Goal: Task Accomplishment & Management: Manage account settings

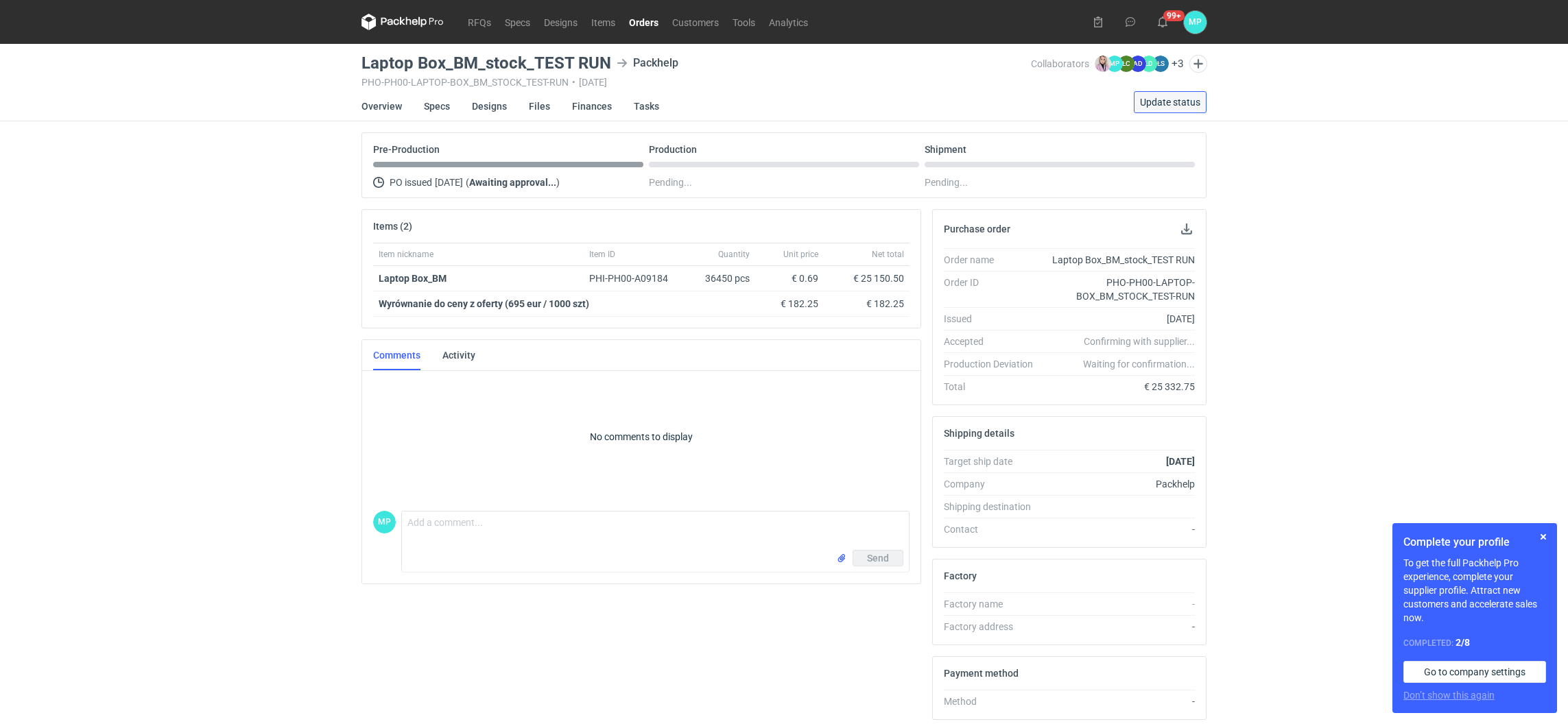
click at [1159, 104] on span "Update status" at bounding box center [1170, 102] width 60 height 10
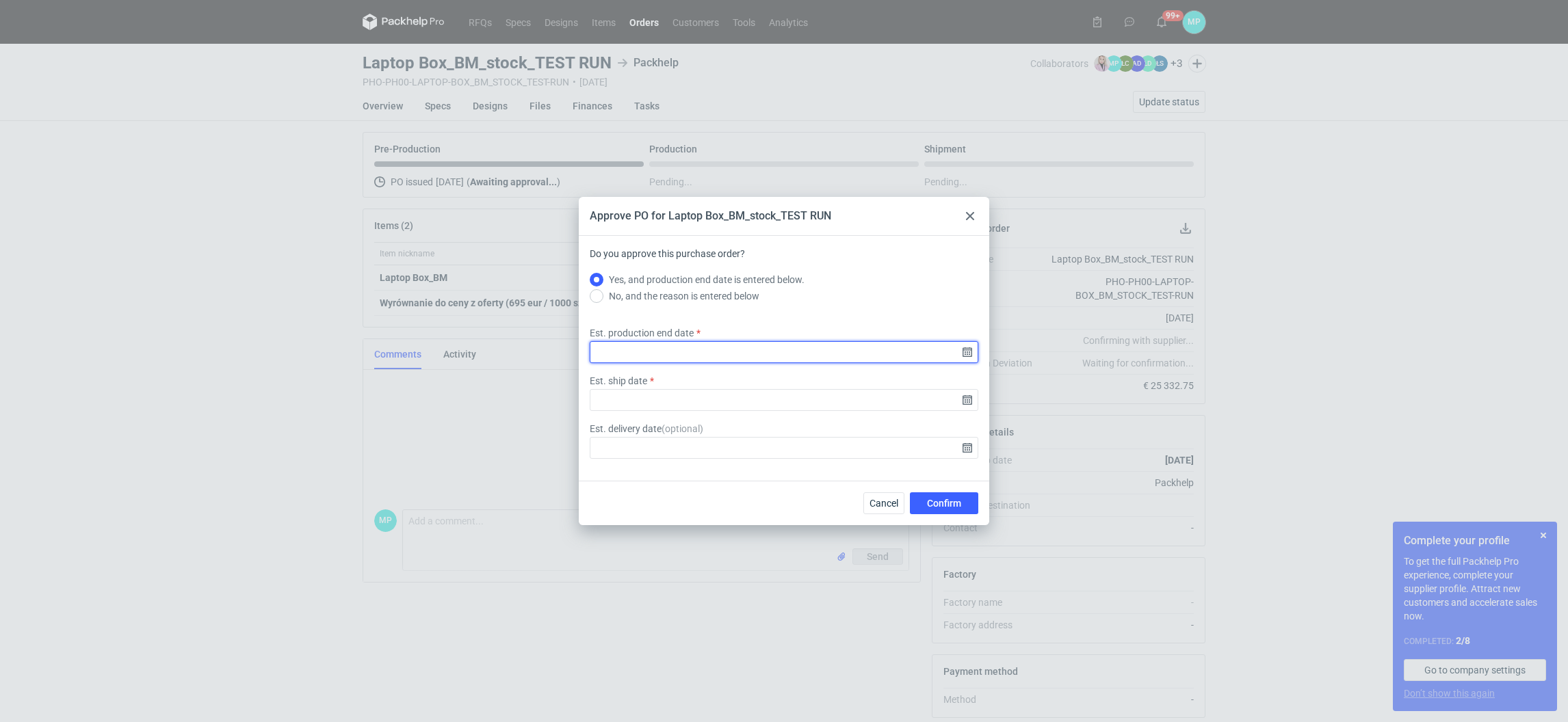
click at [635, 355] on input "Est. production end date" at bounding box center [784, 352] width 389 height 22
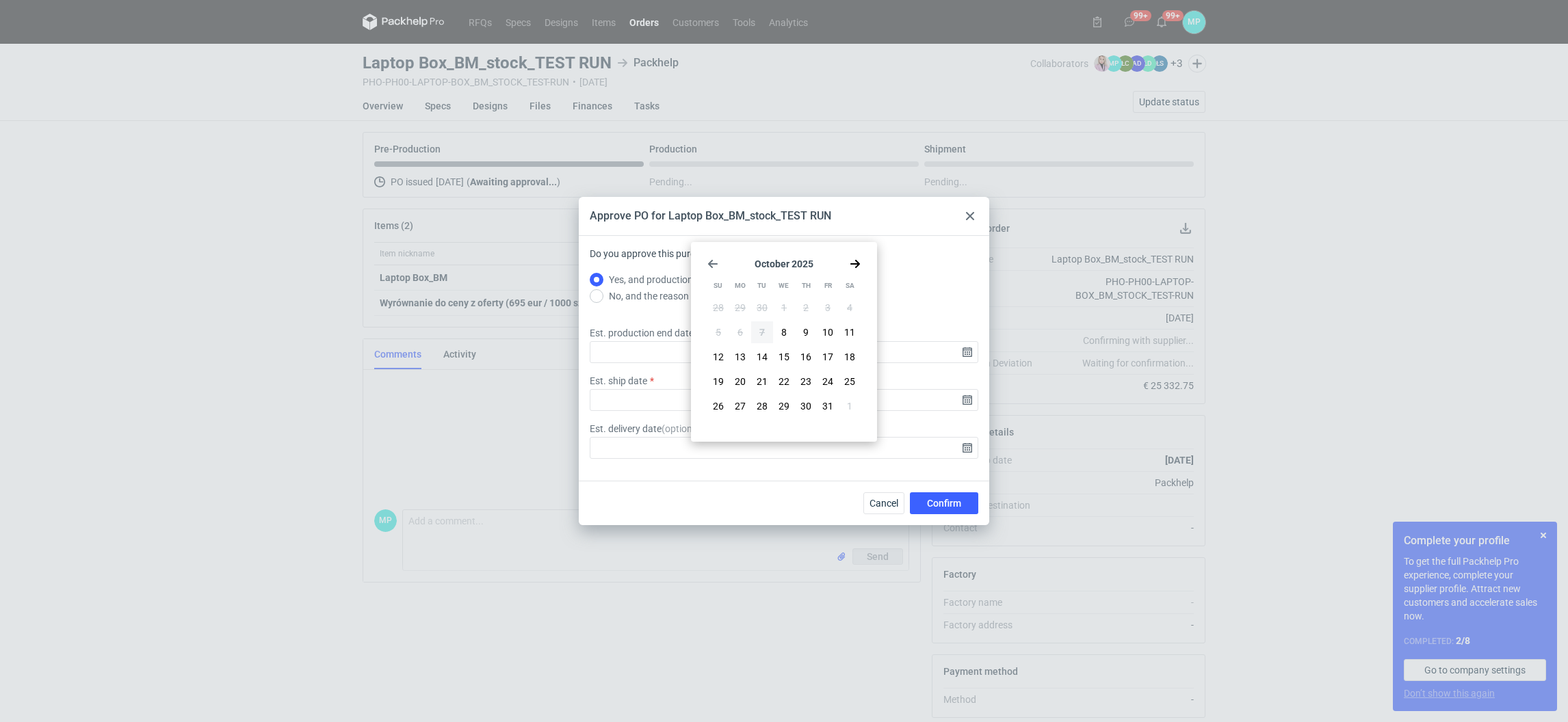
click at [851, 262] on icon "Go forward 1 month" at bounding box center [855, 264] width 11 height 11
click at [783, 493] on div "Cancel Confirm" at bounding box center [784, 503] width 411 height 45
click at [883, 505] on span "Cancel" at bounding box center [884, 504] width 29 height 10
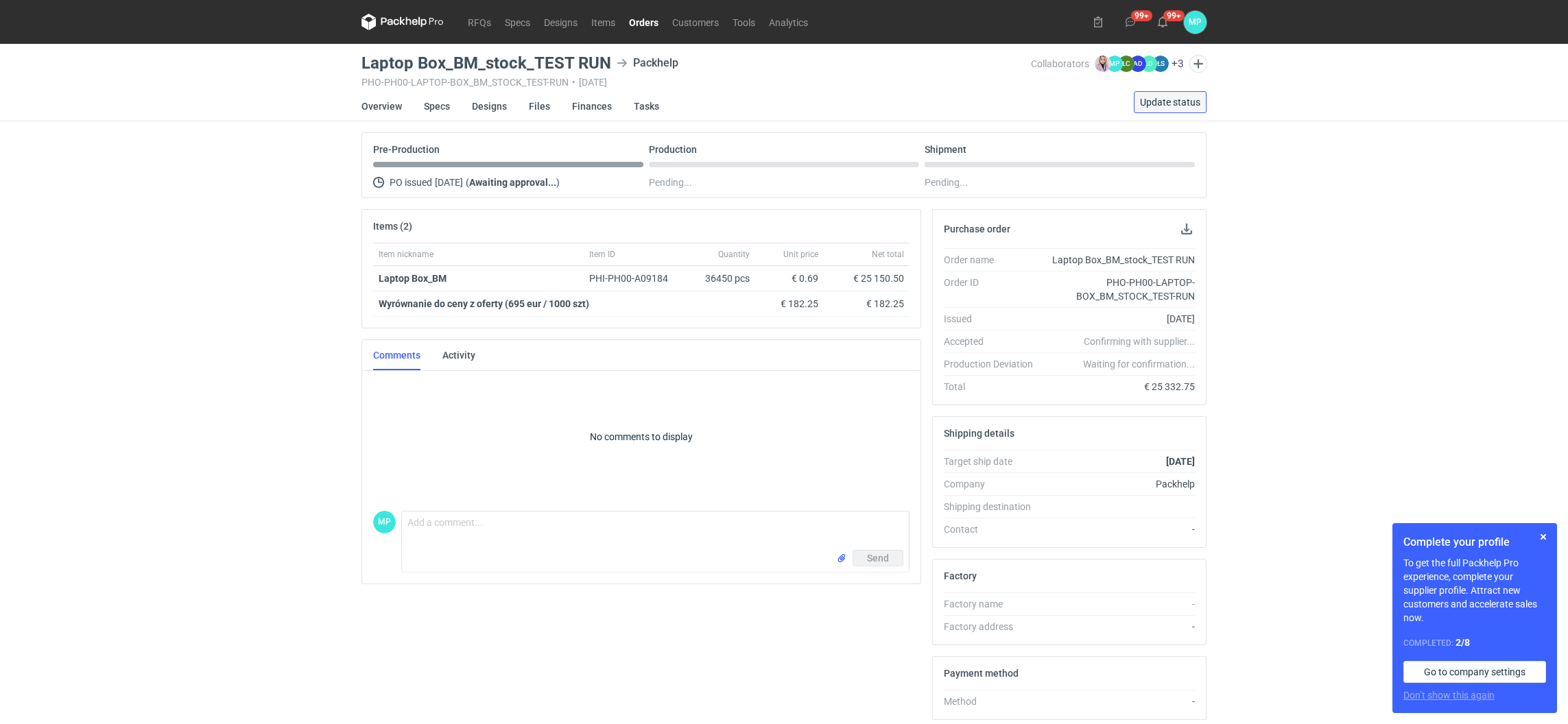
click at [1155, 100] on span "Update status" at bounding box center [1170, 102] width 60 height 10
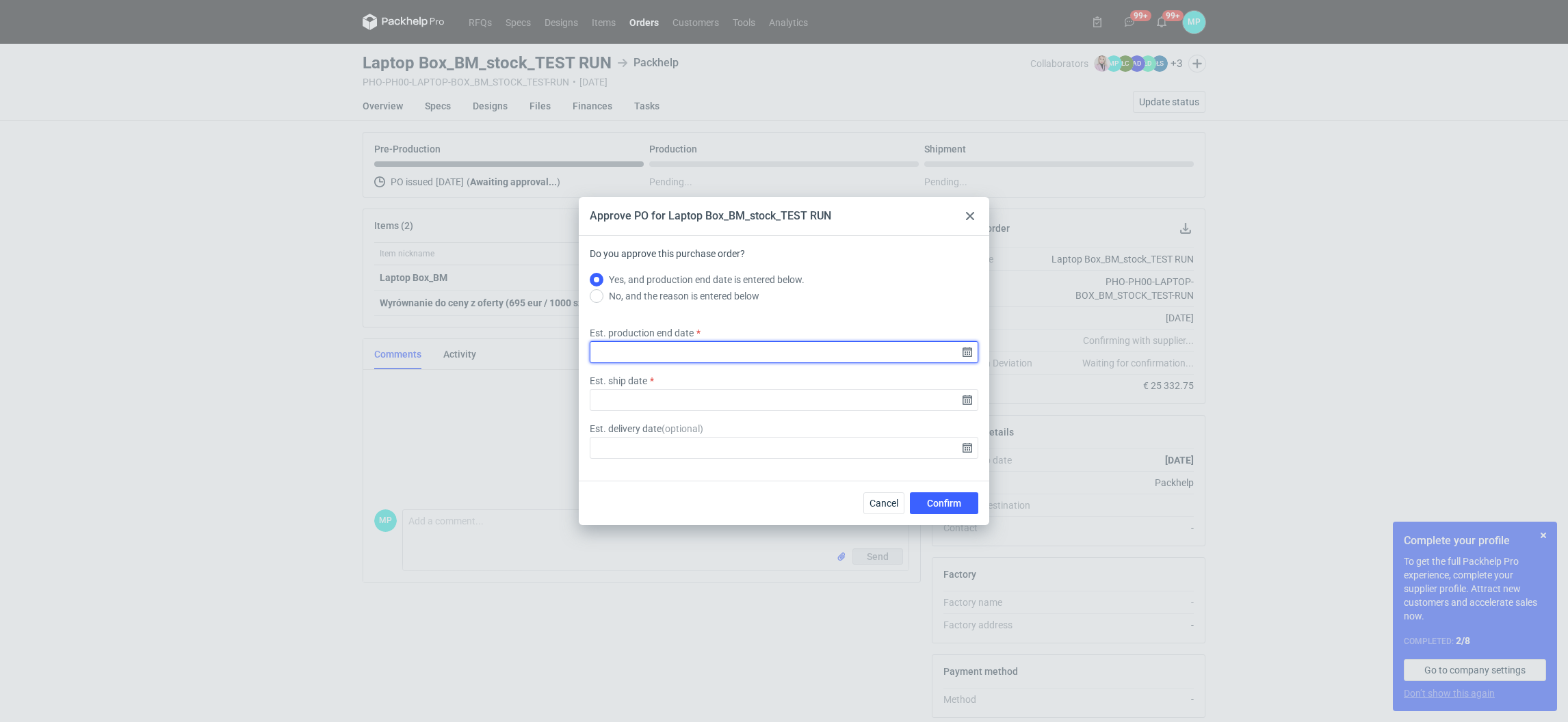
click at [642, 347] on input "Est. production end date" at bounding box center [784, 352] width 389 height 22
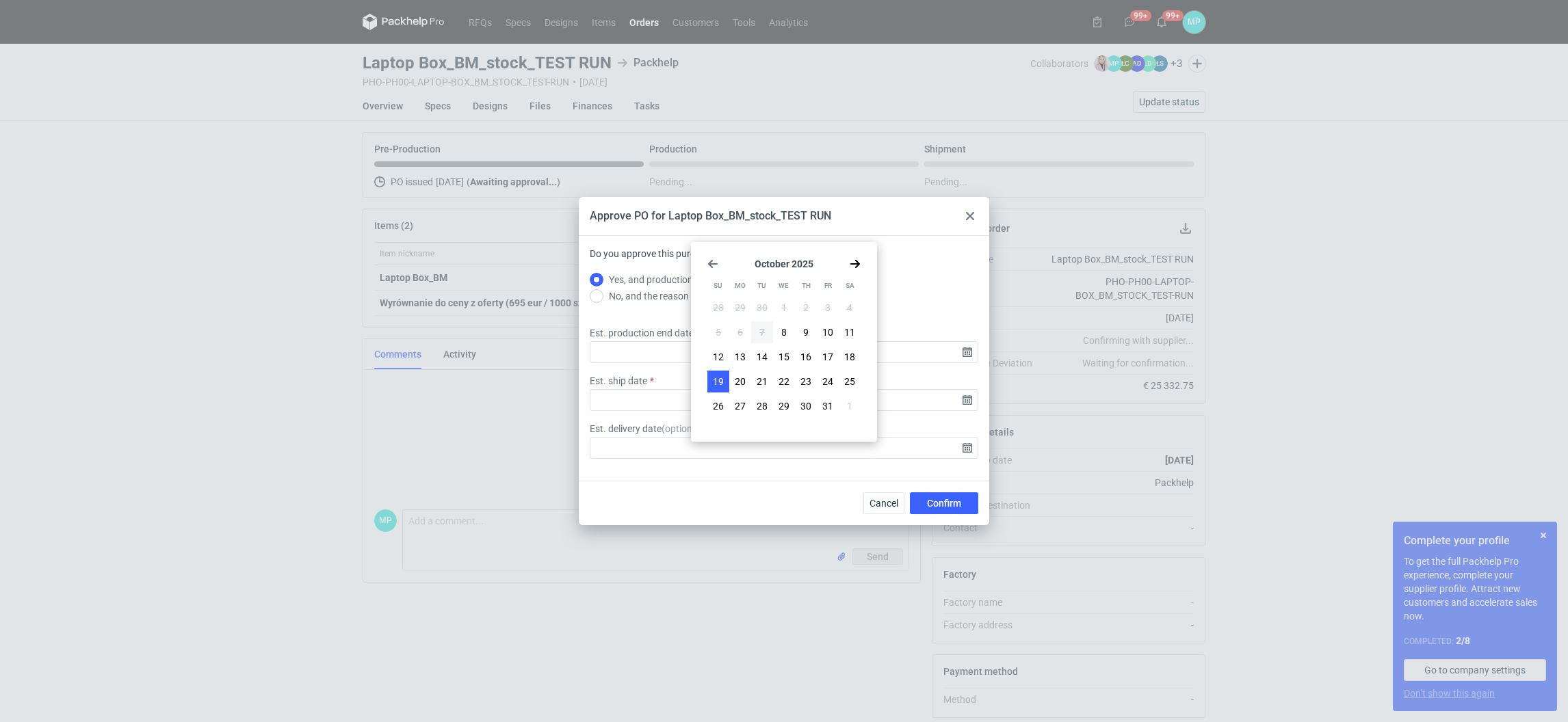
click at [719, 381] on span "19" at bounding box center [718, 382] width 11 height 14
type input "2025-10-19"
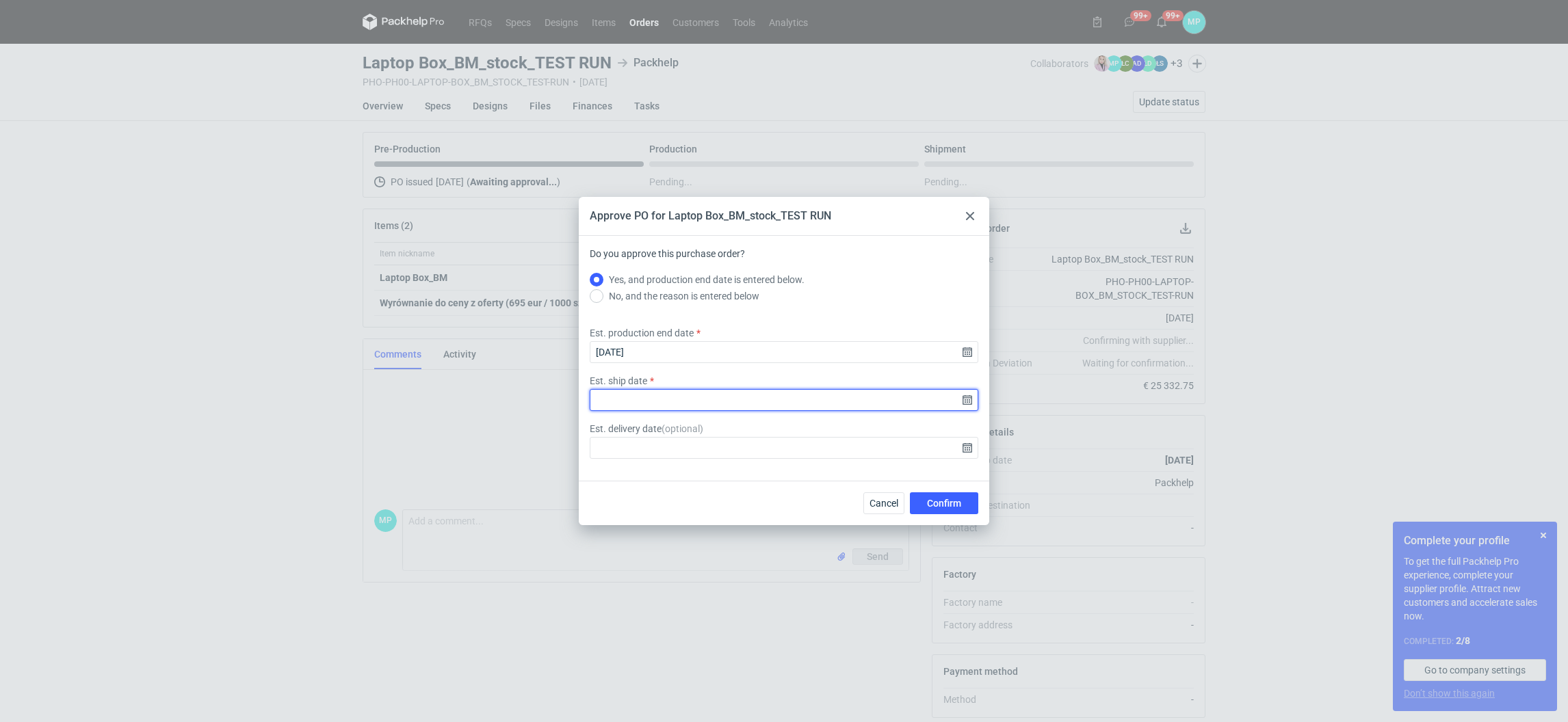
click at [699, 406] on input "Est. ship date" at bounding box center [784, 400] width 389 height 22
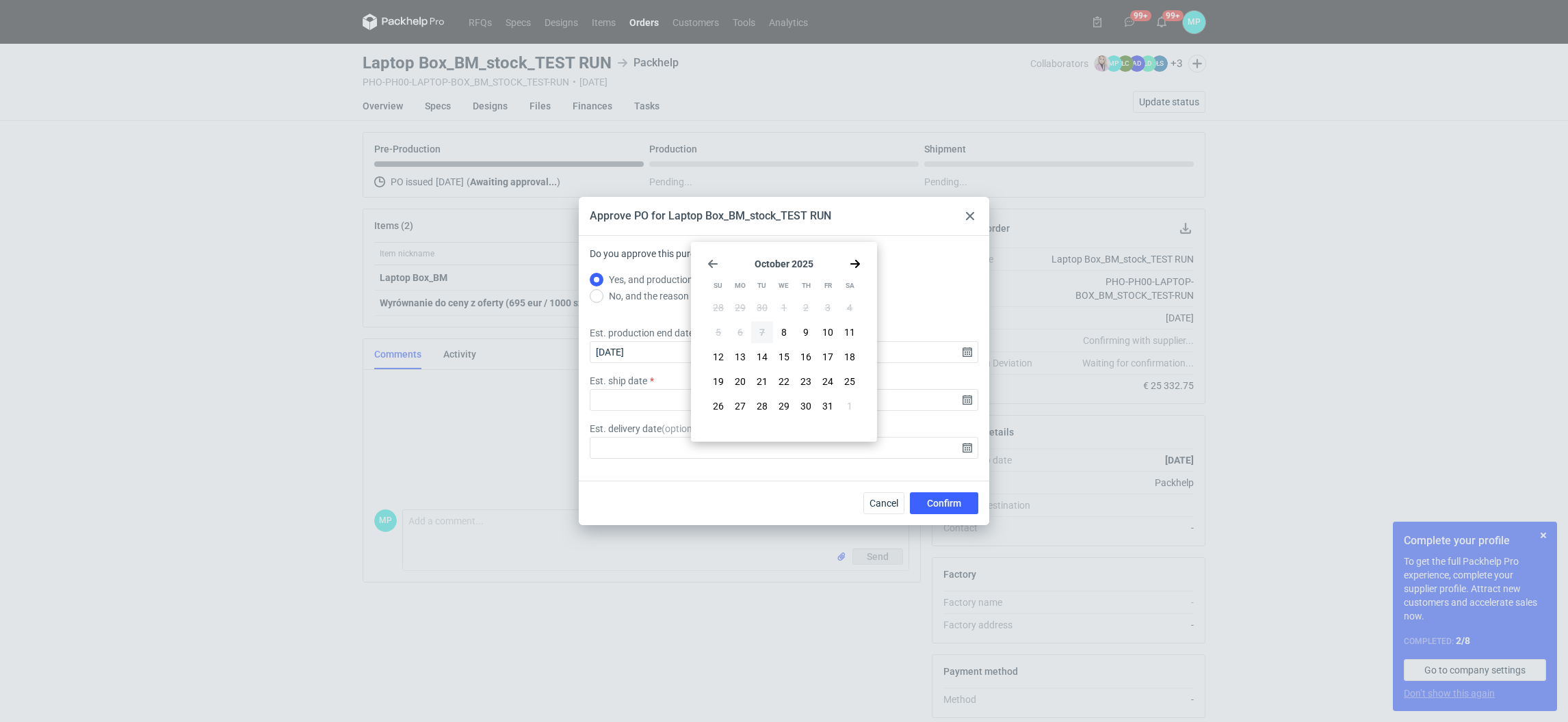
click at [737, 379] on span "20" at bounding box center [740, 382] width 11 height 14
type input "2025-10-20"
click at [866, 508] on button "Cancel" at bounding box center [884, 504] width 41 height 22
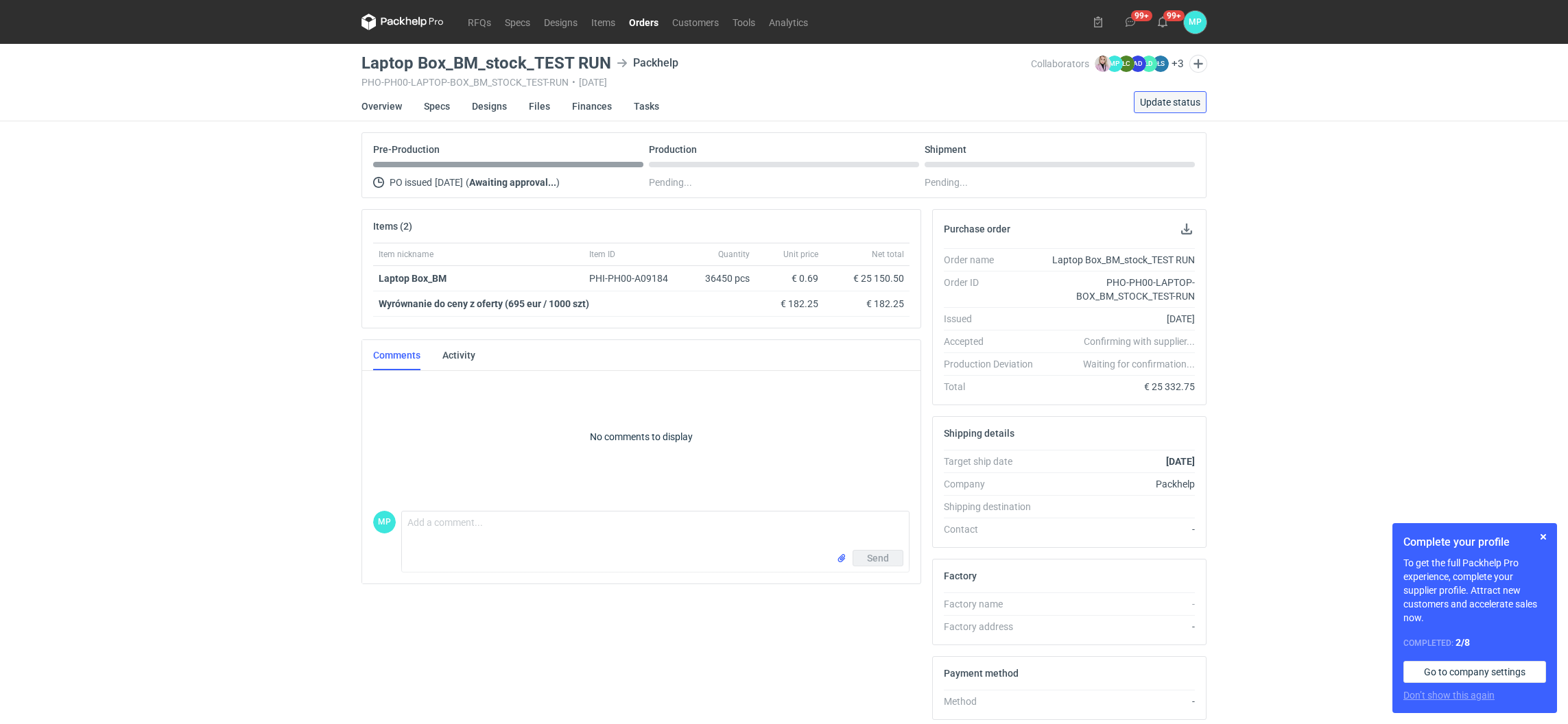
click at [1149, 108] on button "Update status" at bounding box center [1170, 102] width 73 height 22
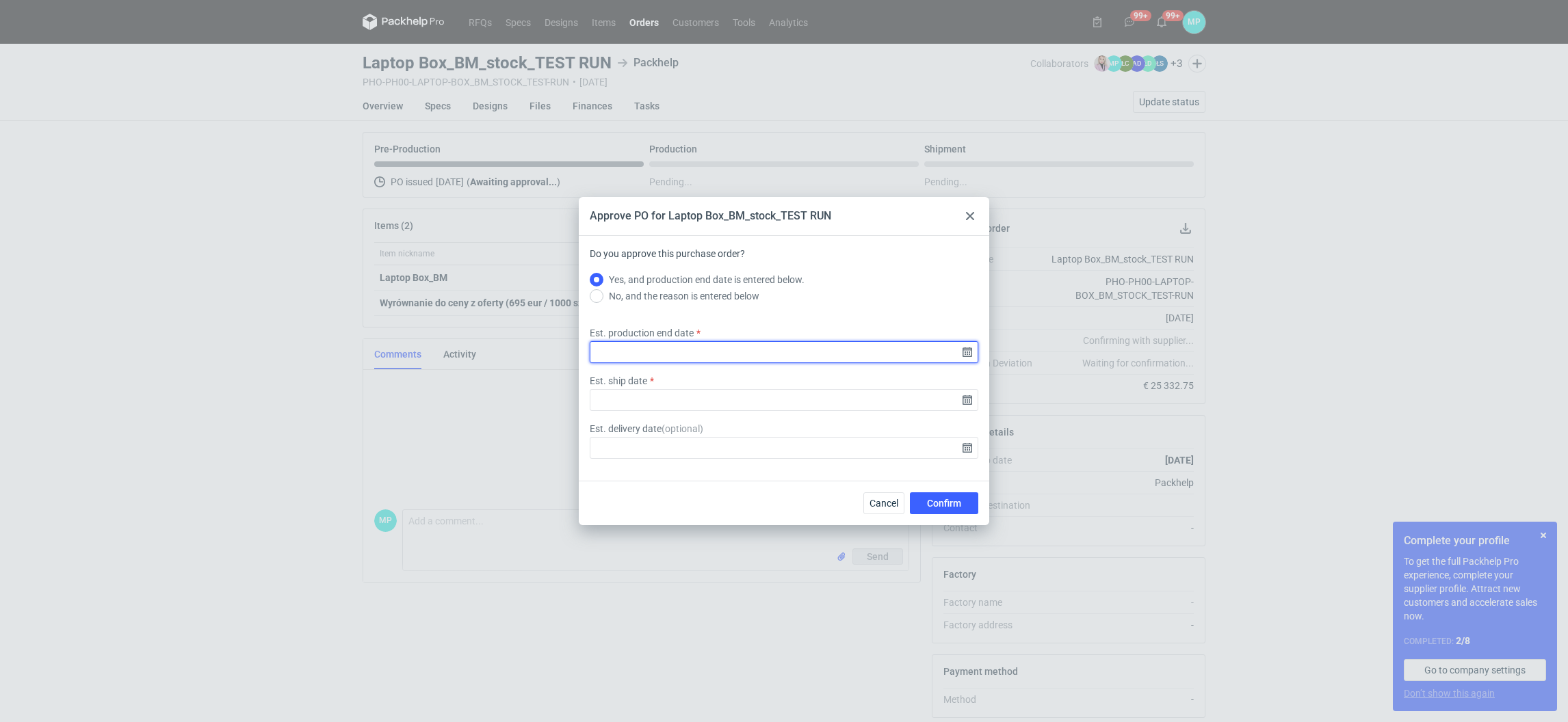
click at [693, 352] on input "Est. production end date" at bounding box center [784, 352] width 389 height 22
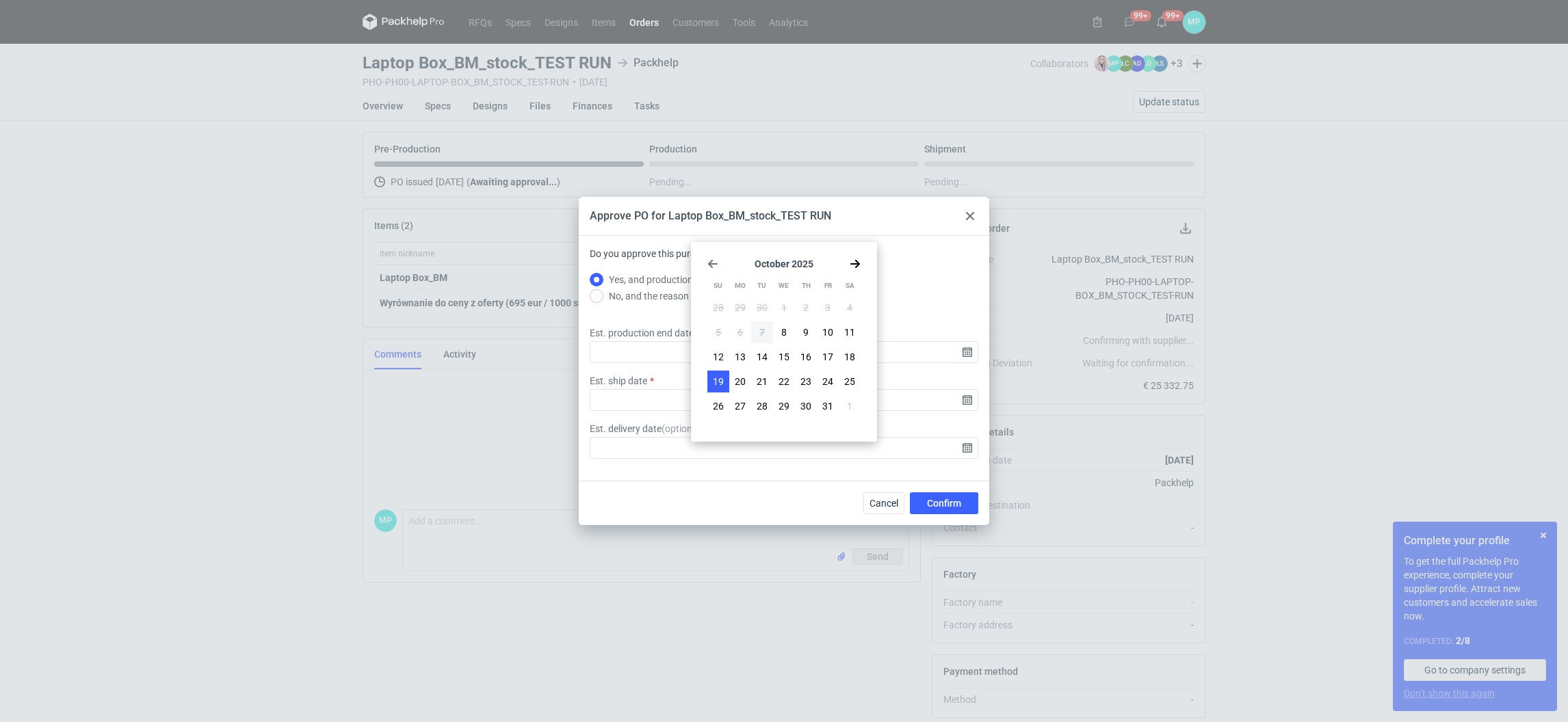
click at [720, 383] on span "19" at bounding box center [718, 382] width 11 height 14
type input "2025-10-19"
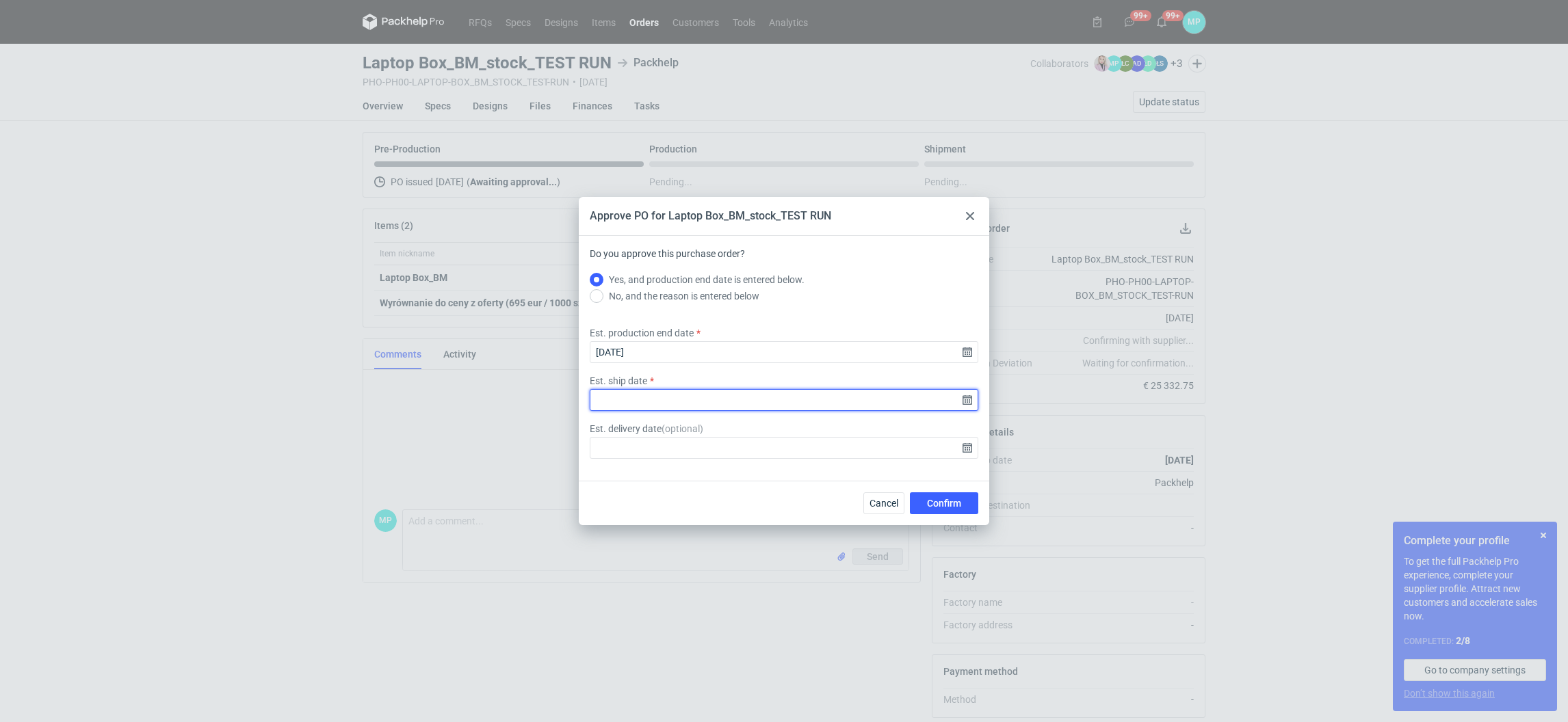
click at [663, 409] on input "Est. ship date" at bounding box center [784, 400] width 389 height 22
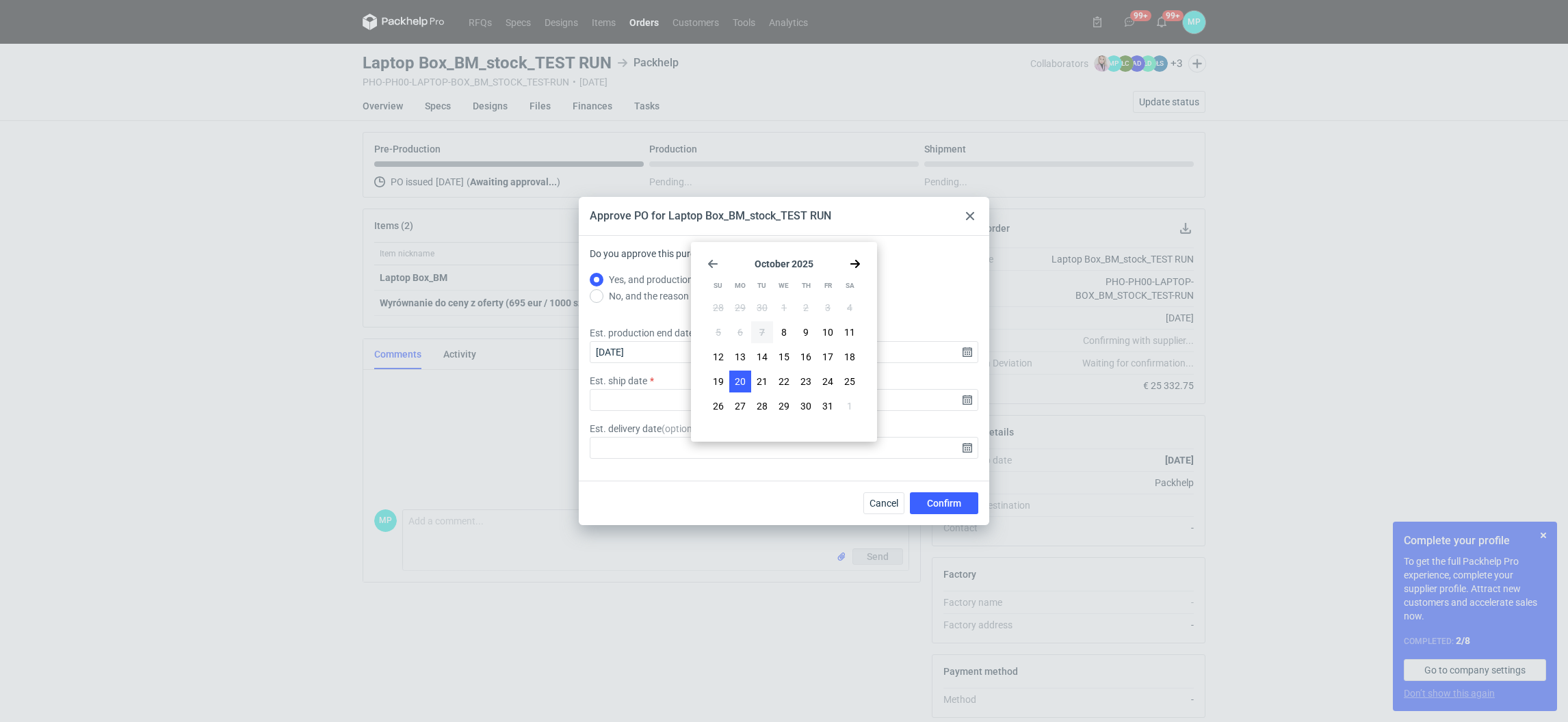
click at [737, 380] on span "20" at bounding box center [740, 382] width 11 height 14
type input "2025-10-20"
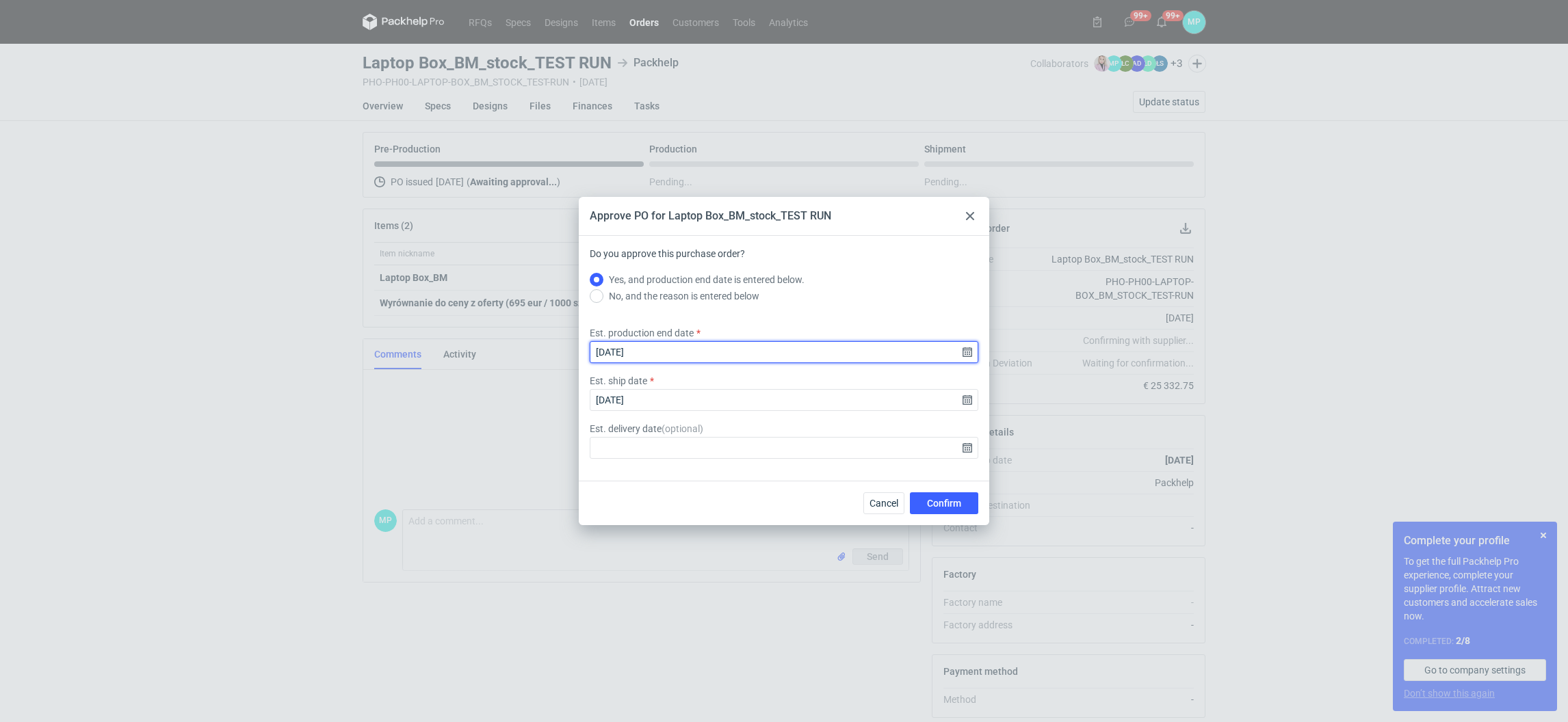
click at [691, 354] on input "2025-10-19" at bounding box center [784, 352] width 389 height 22
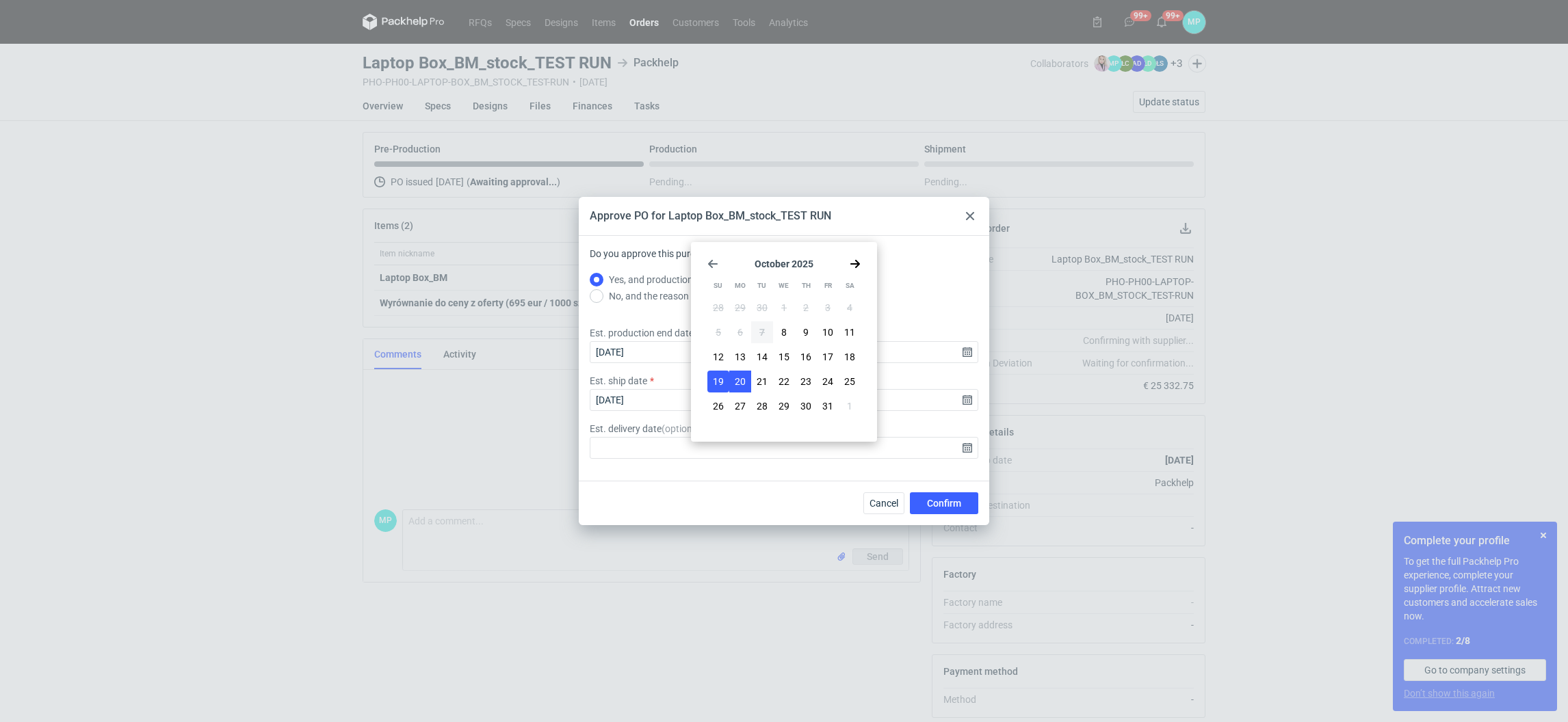
click at [740, 375] on span "20" at bounding box center [740, 382] width 11 height 14
type input "2025-10-20"
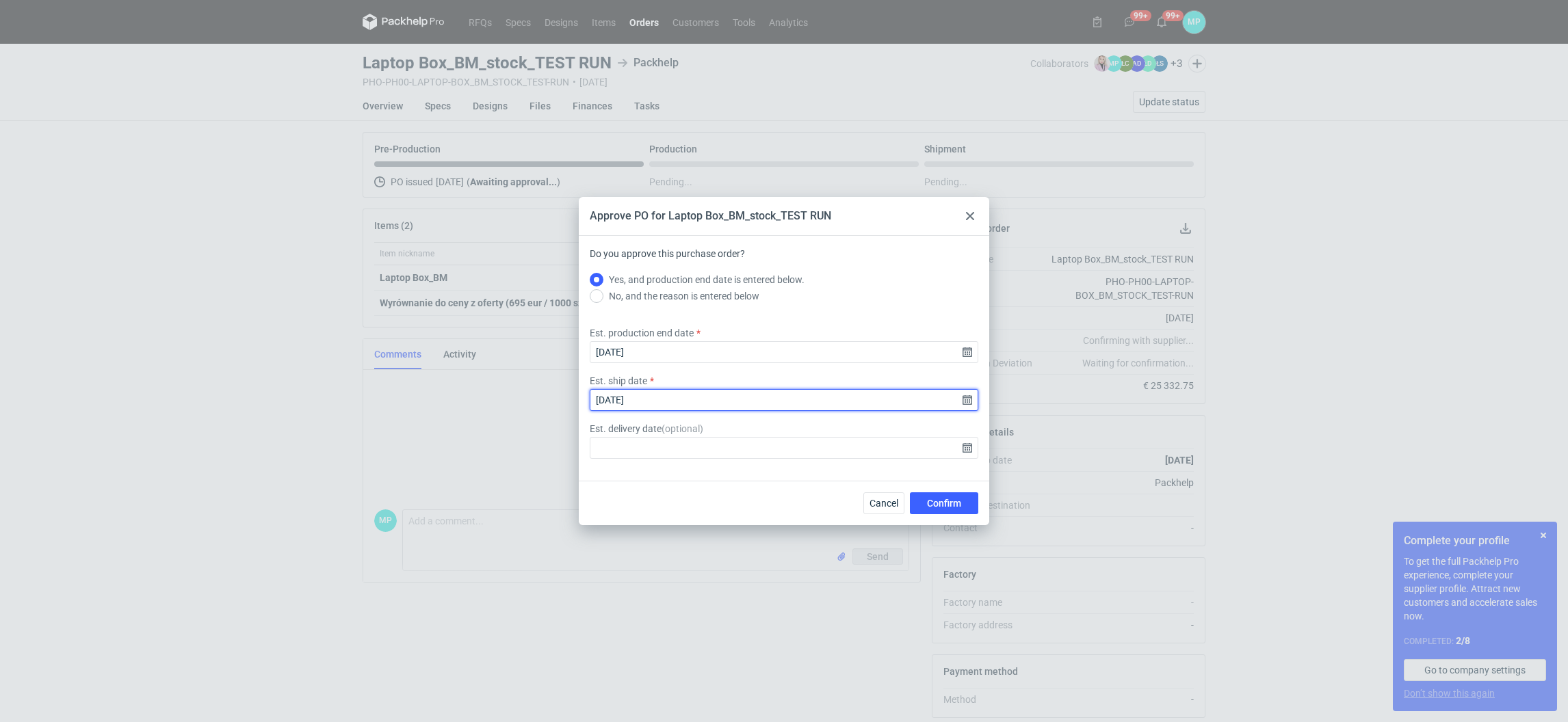
click at [676, 395] on input "2025-10-20" at bounding box center [784, 400] width 389 height 22
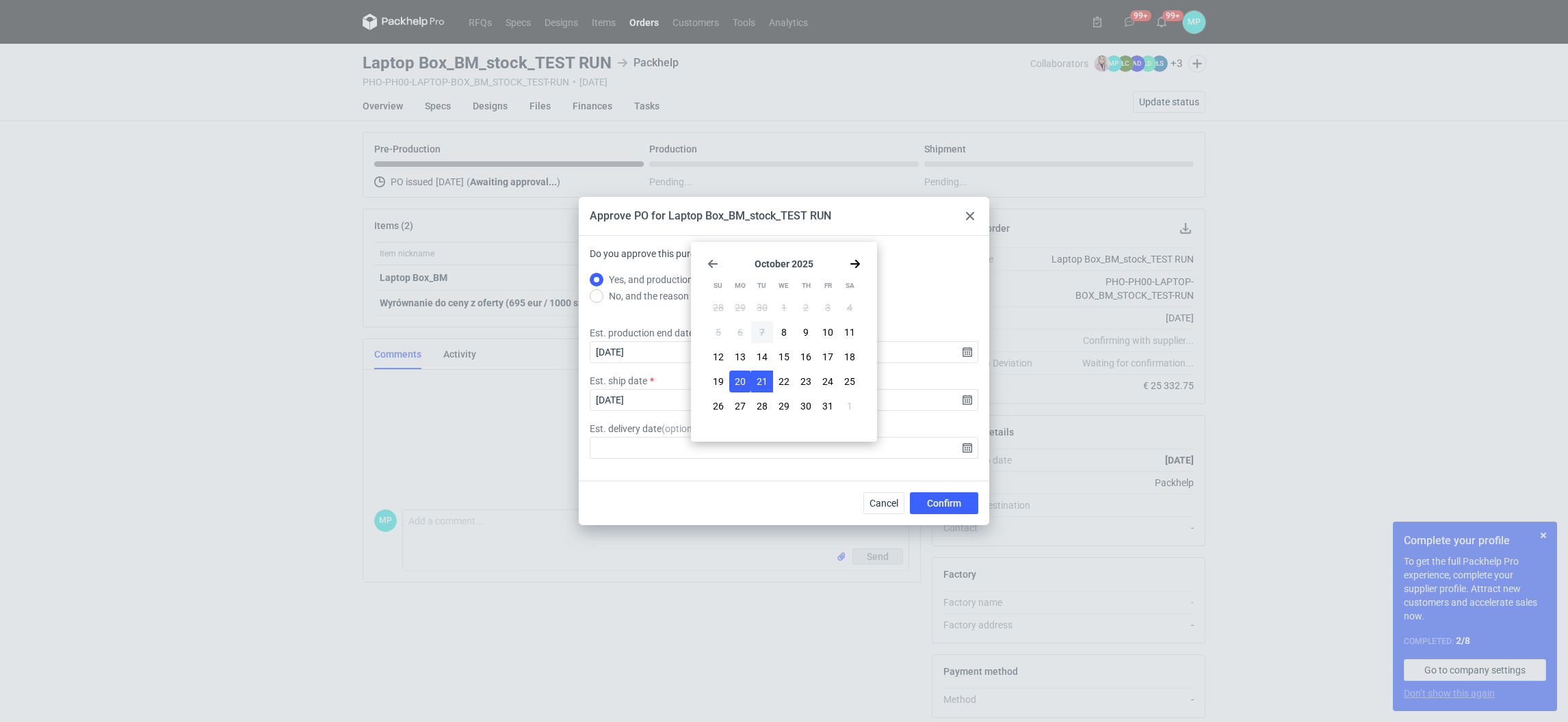
click at [762, 377] on span "21" at bounding box center [762, 382] width 11 height 14
type input "2025-10-21"
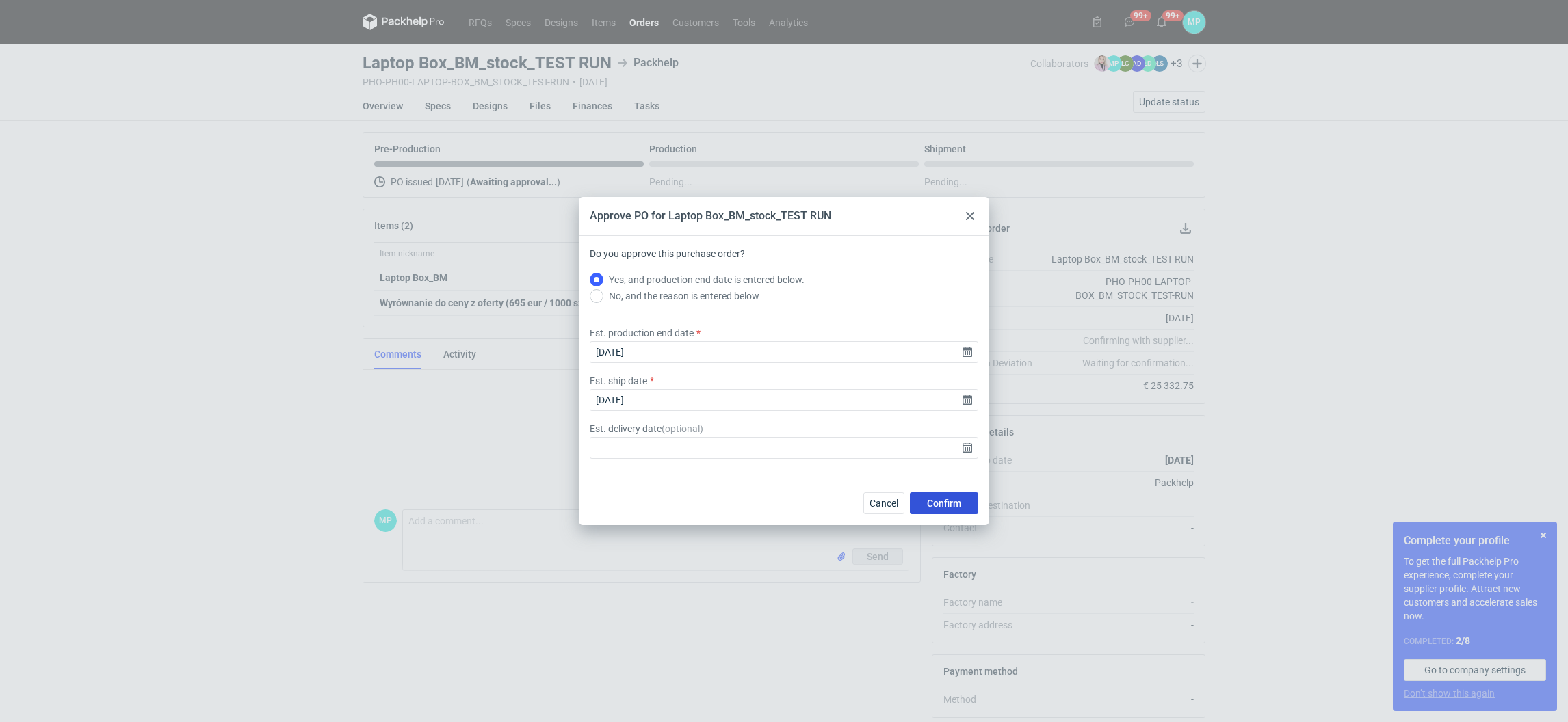
click at [941, 506] on span "Confirm" at bounding box center [944, 504] width 34 height 10
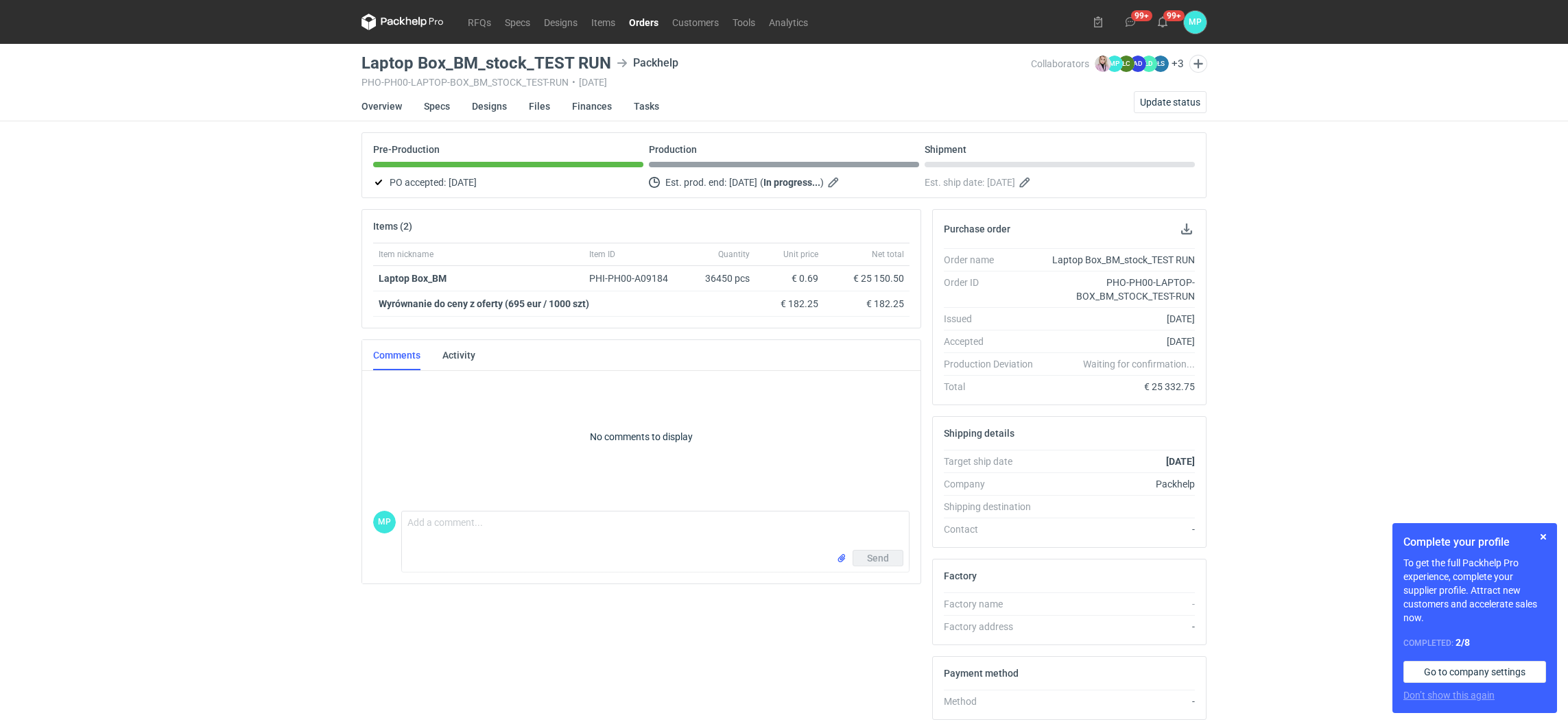
click at [652, 23] on link "Orders" at bounding box center [643, 22] width 44 height 17
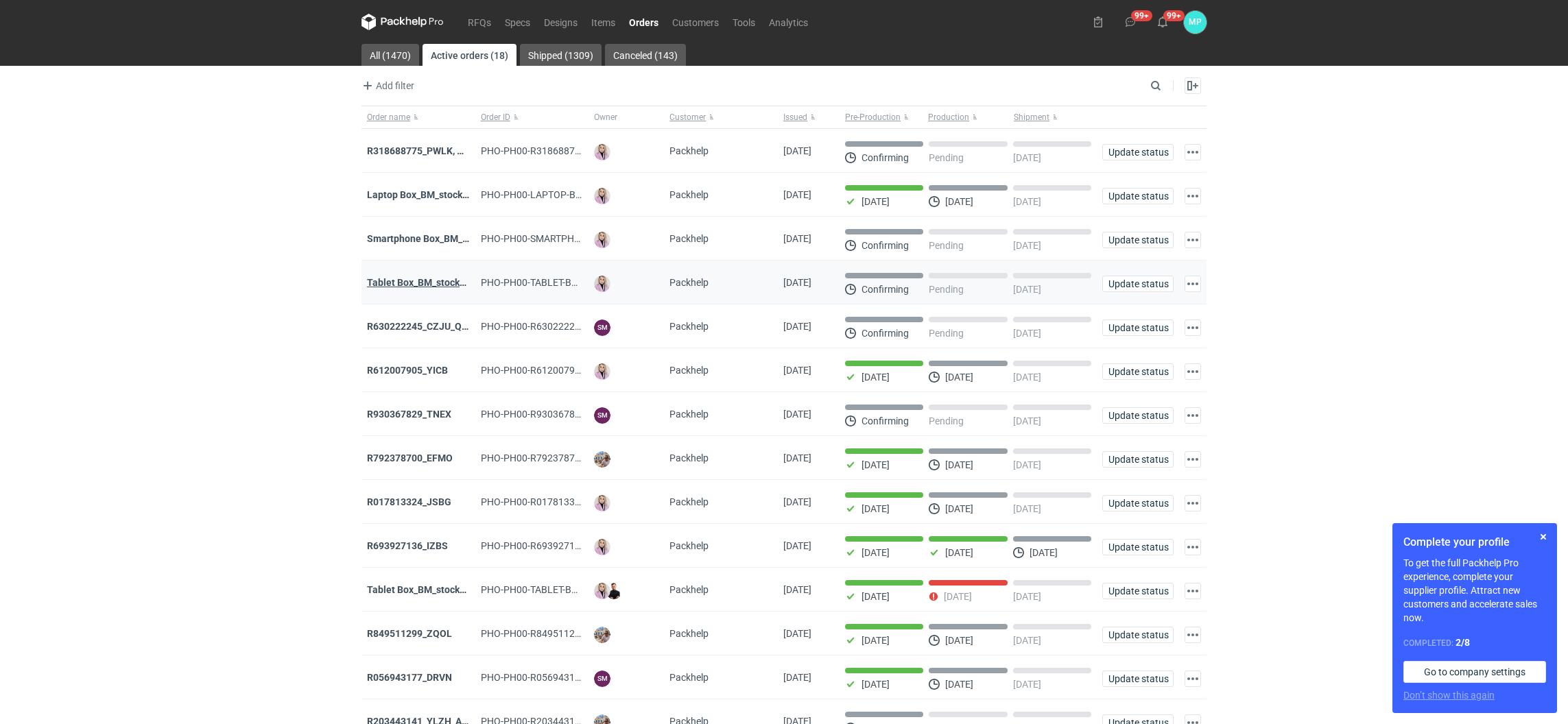
click at [399, 281] on strong "Tablet Box_BM_stock_01" at bounding box center [421, 283] width 108 height 11
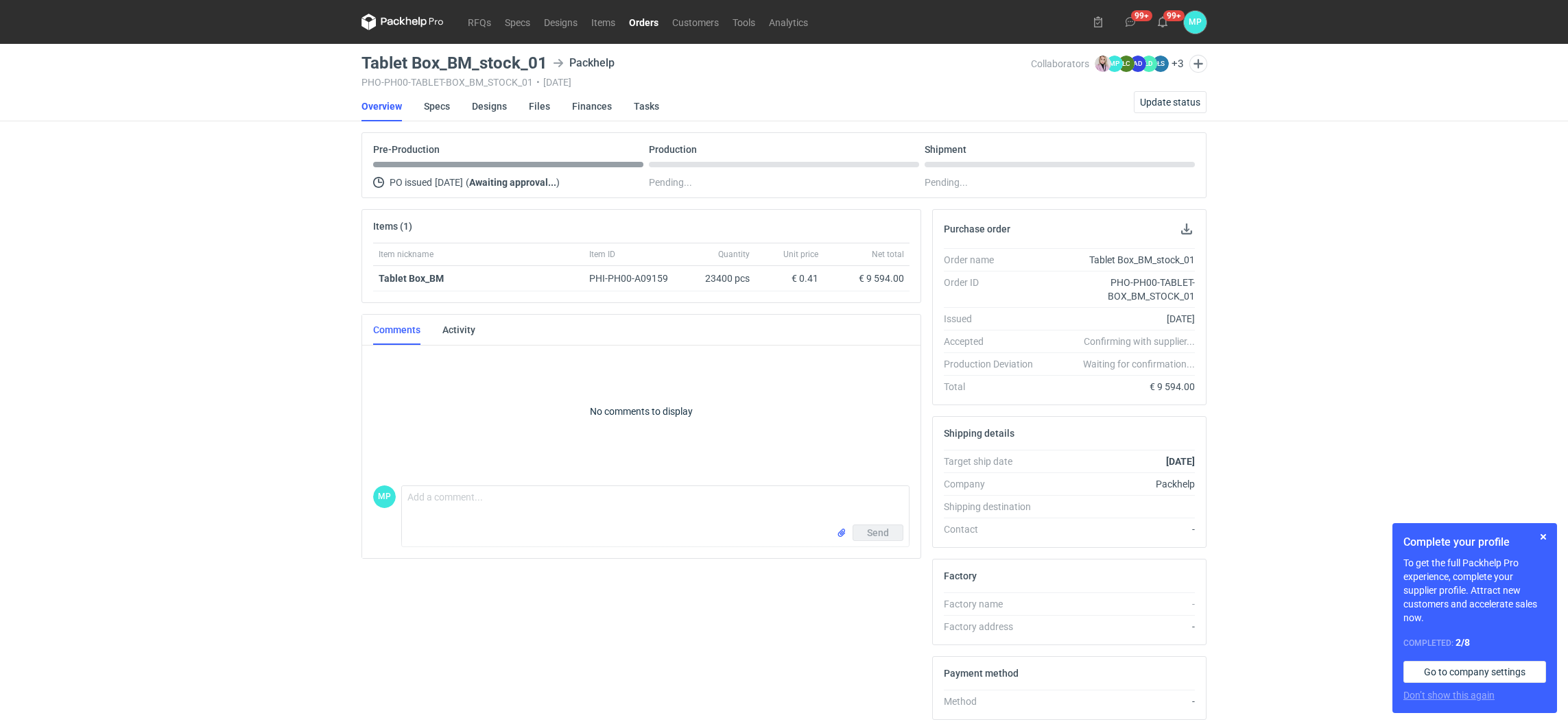
click at [628, 20] on link "Orders" at bounding box center [643, 22] width 44 height 17
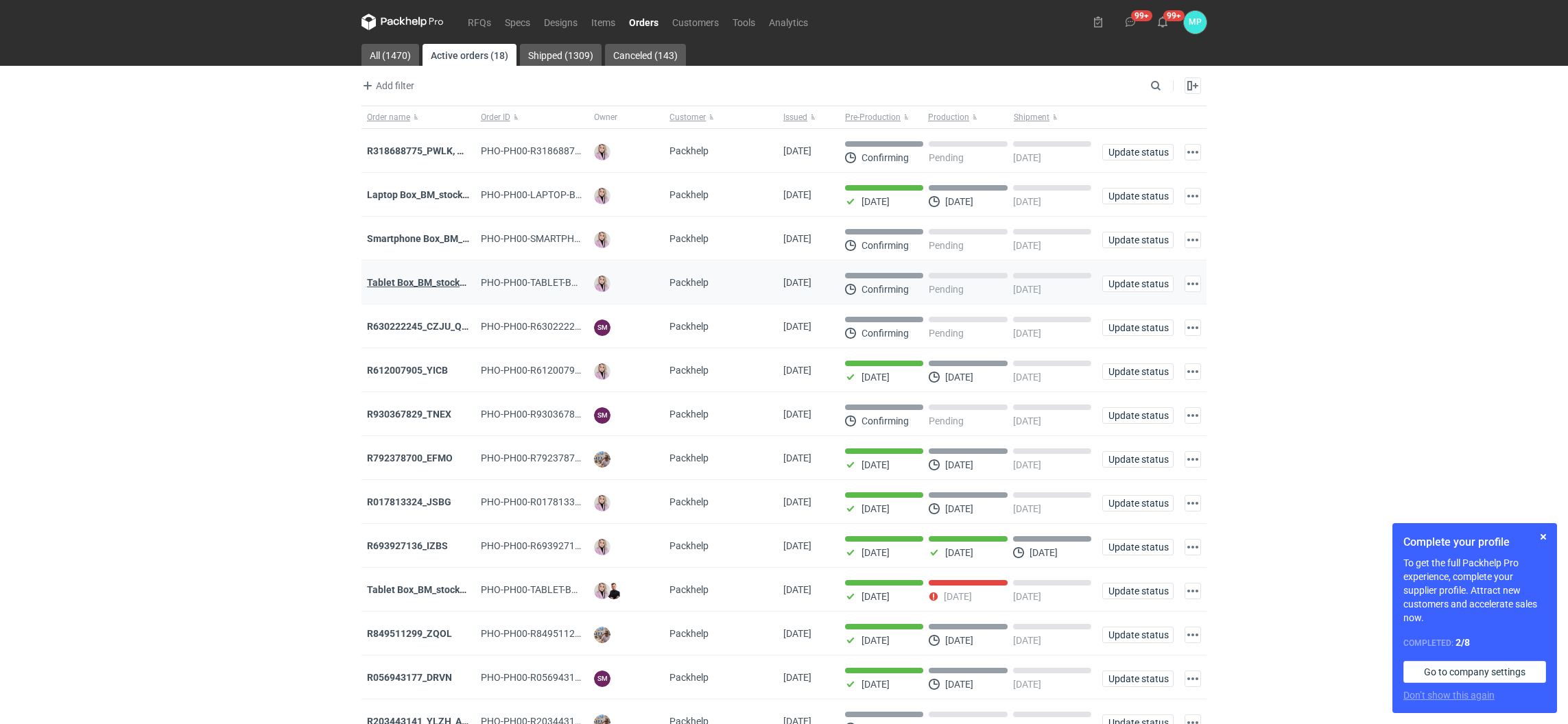
click at [422, 286] on strong "Tablet Box_BM_stock_01" at bounding box center [421, 283] width 108 height 11
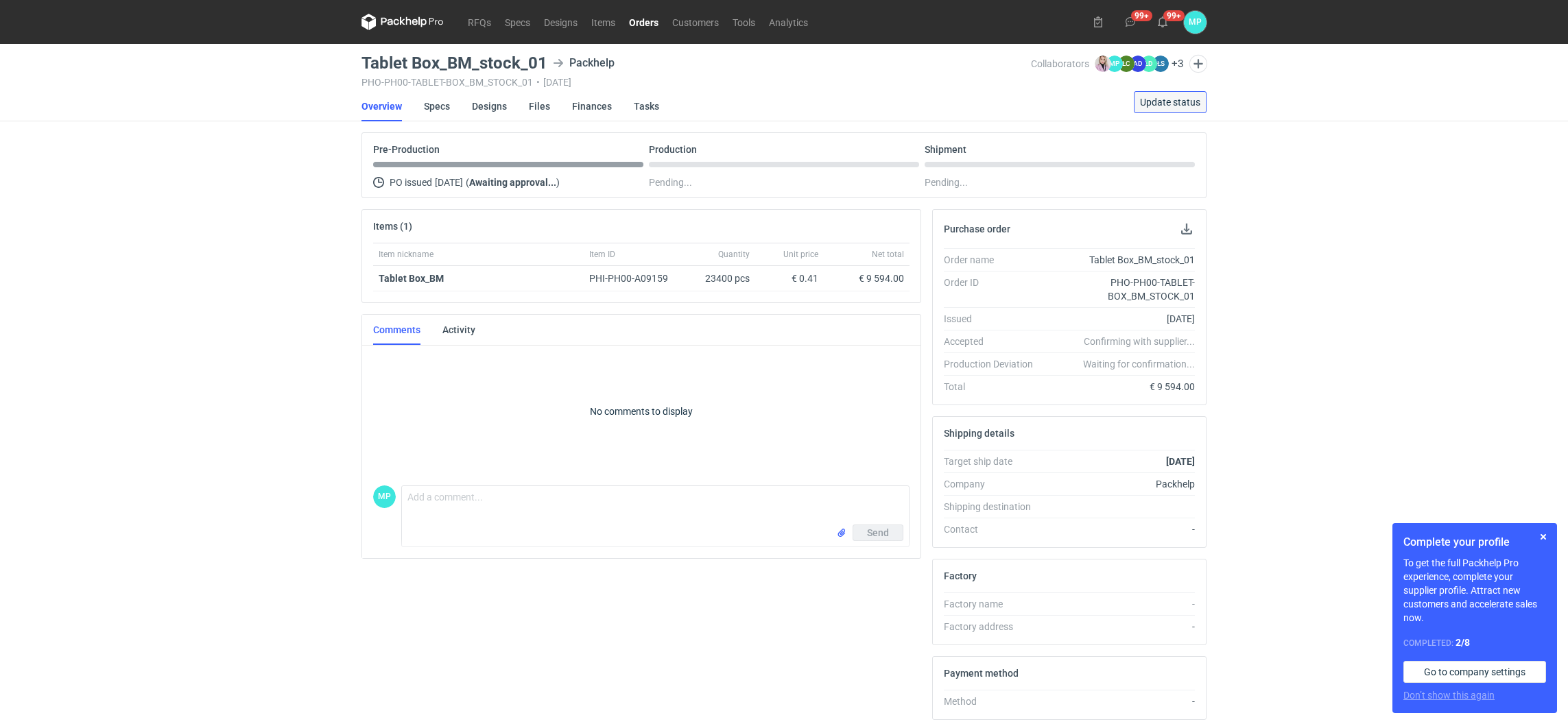
click at [1155, 97] on span "Update status" at bounding box center [1170, 102] width 60 height 10
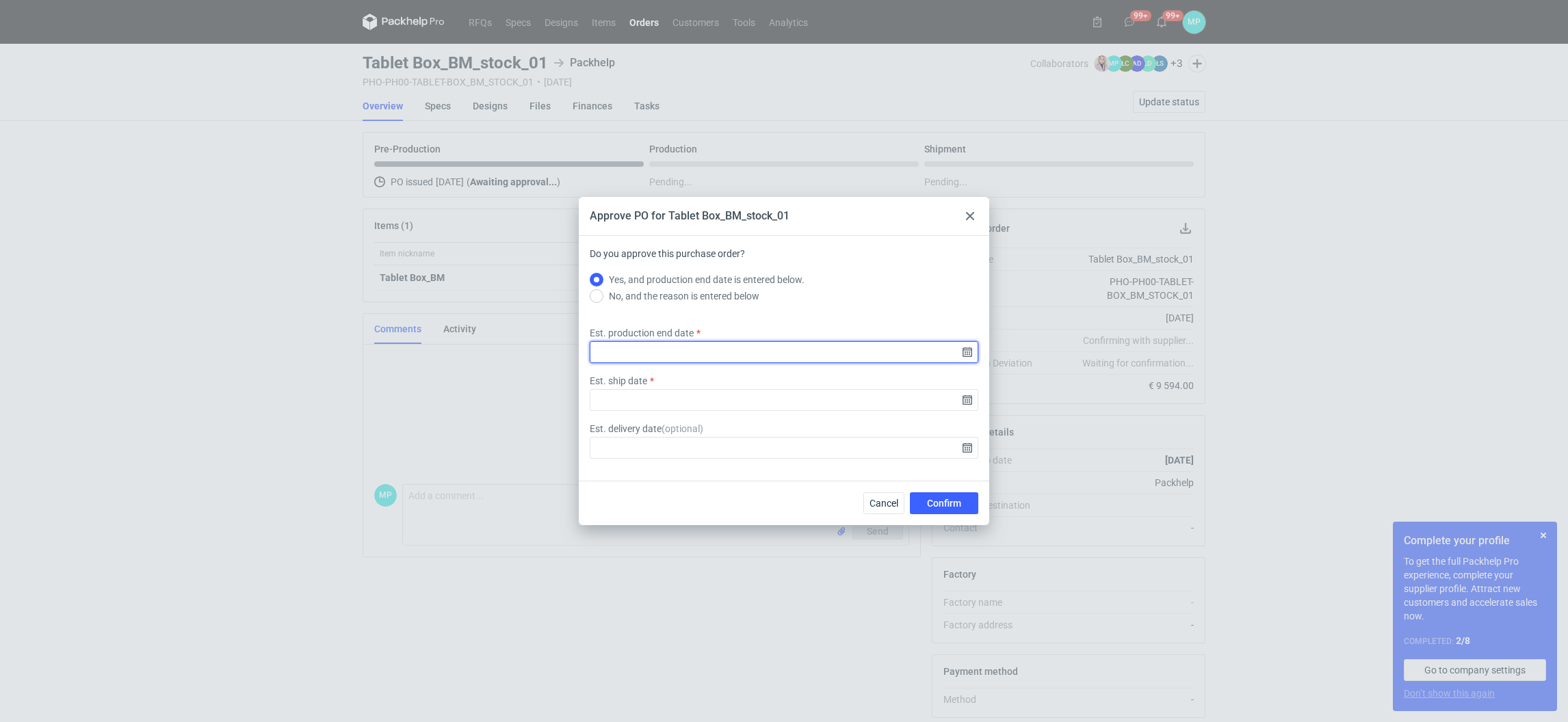
click at [649, 345] on input "Est. production end date" at bounding box center [784, 352] width 389 height 22
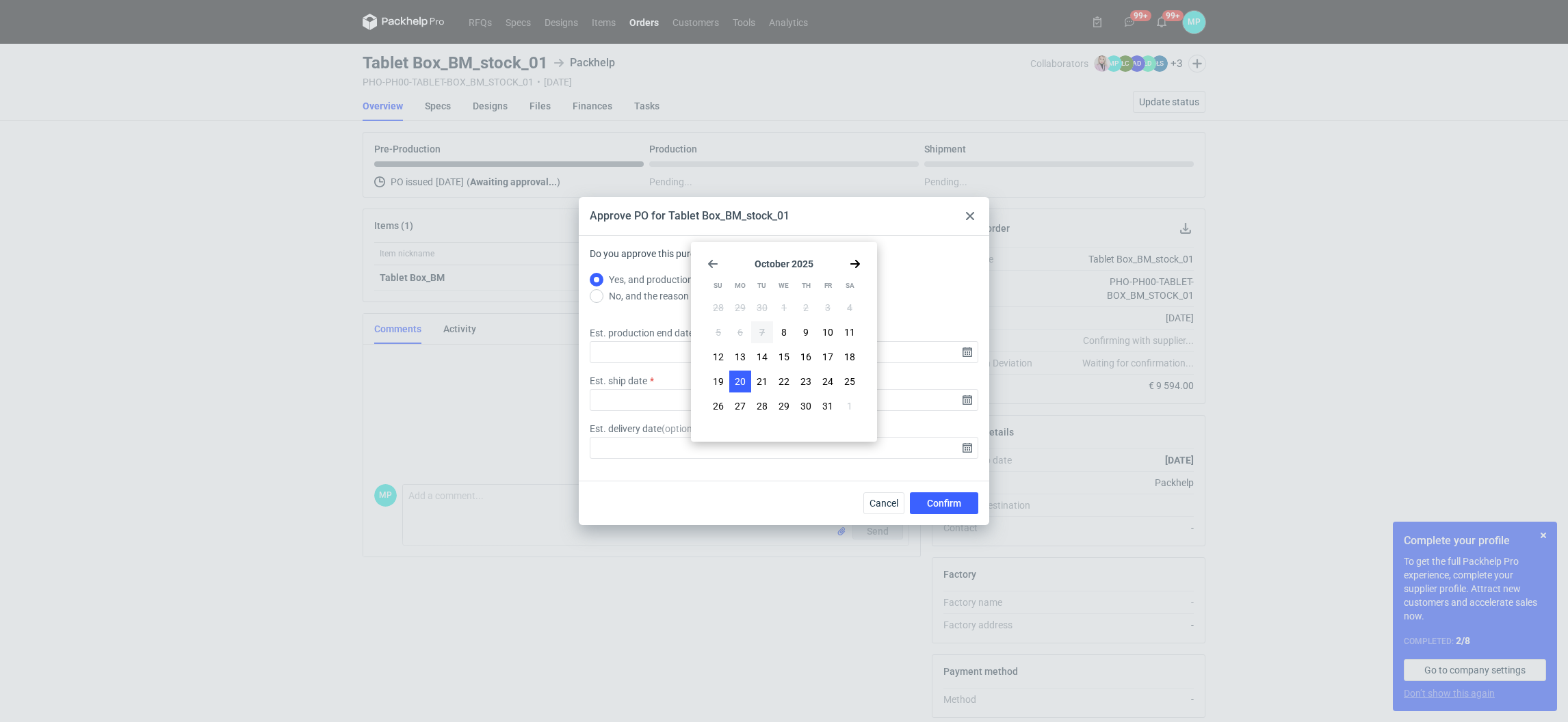
click at [740, 384] on span "20" at bounding box center [740, 382] width 11 height 14
type input "2025-10-20"
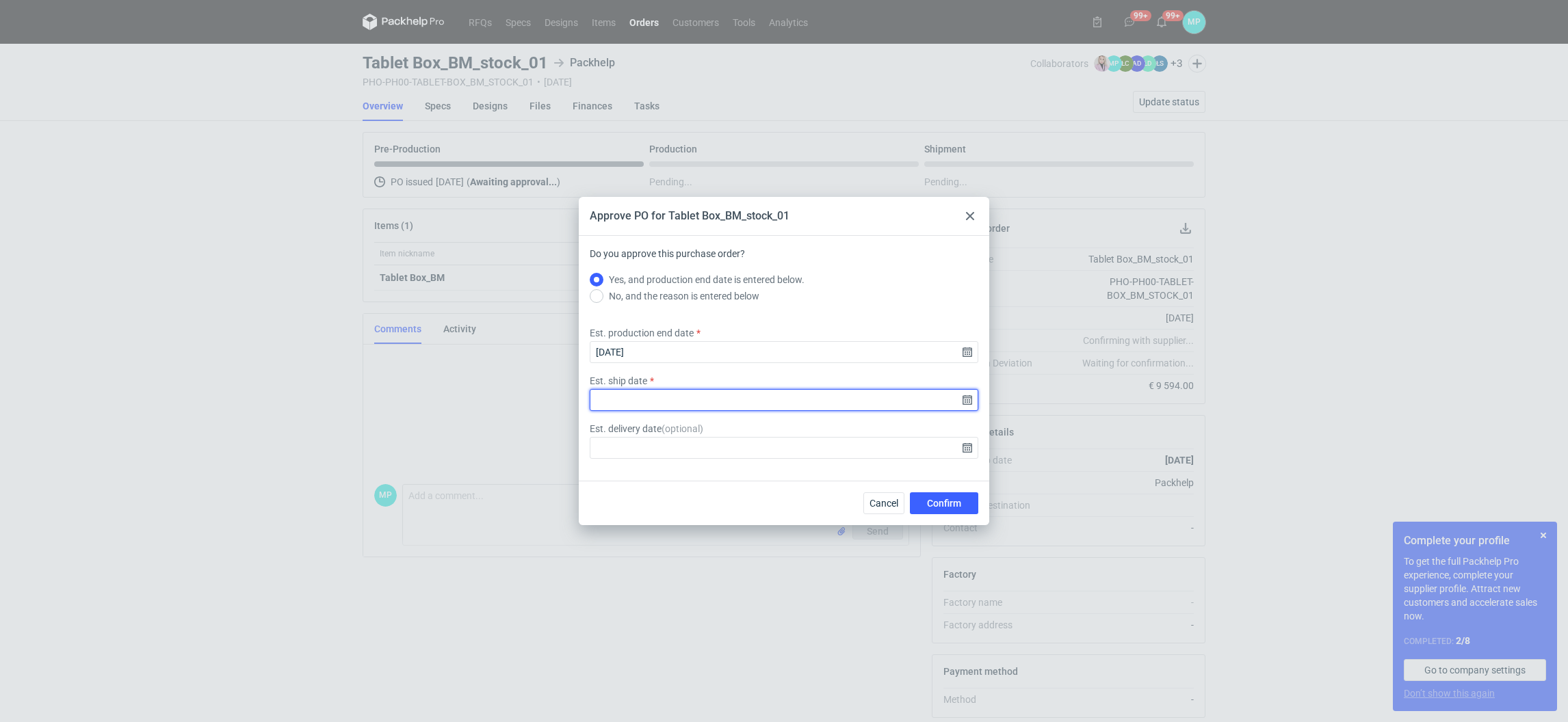
click at [610, 401] on input "Est. ship date" at bounding box center [784, 400] width 389 height 22
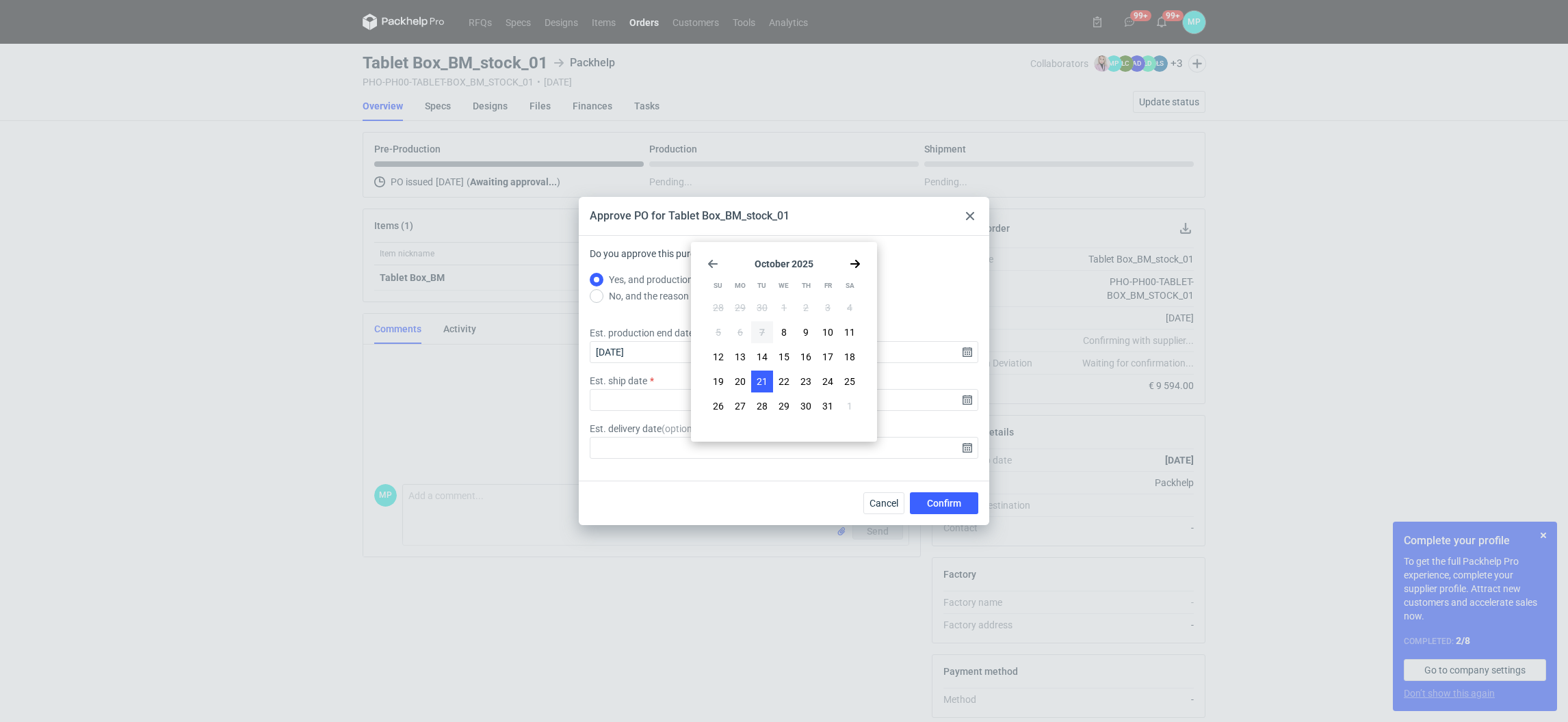
click at [760, 384] on span "21" at bounding box center [762, 382] width 11 height 14
type input "2025-10-21"
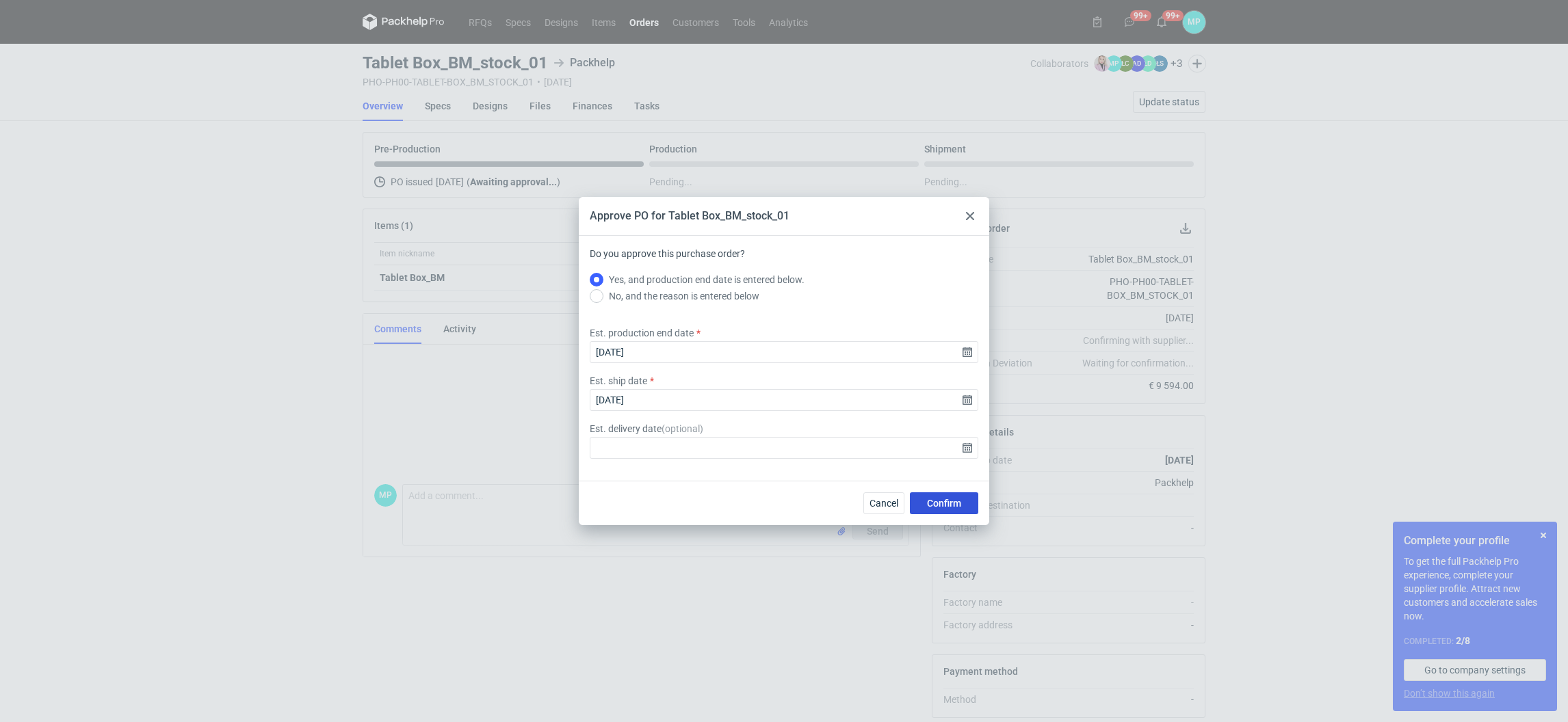
click at [943, 500] on span "Confirm" at bounding box center [944, 504] width 34 height 10
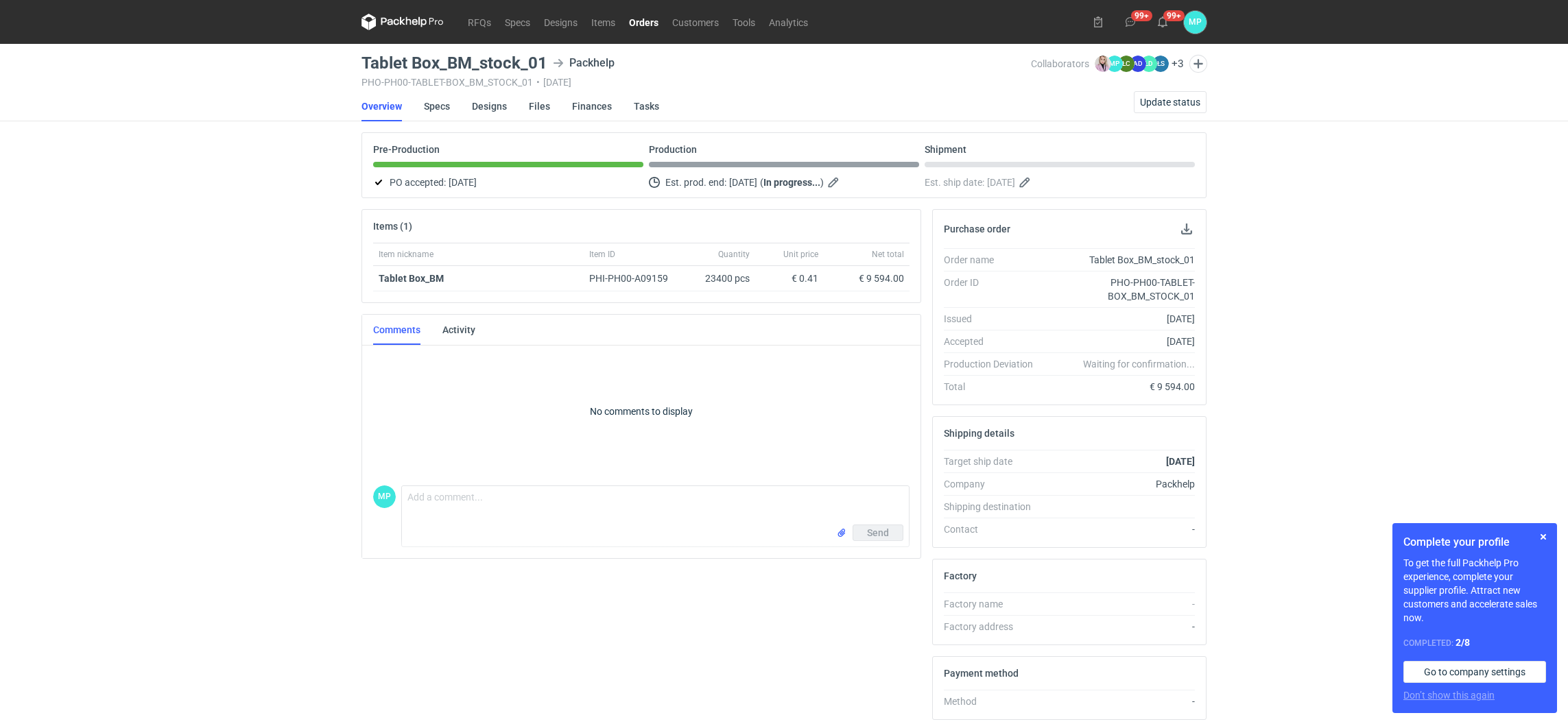
click at [630, 19] on link "Orders" at bounding box center [643, 22] width 44 height 17
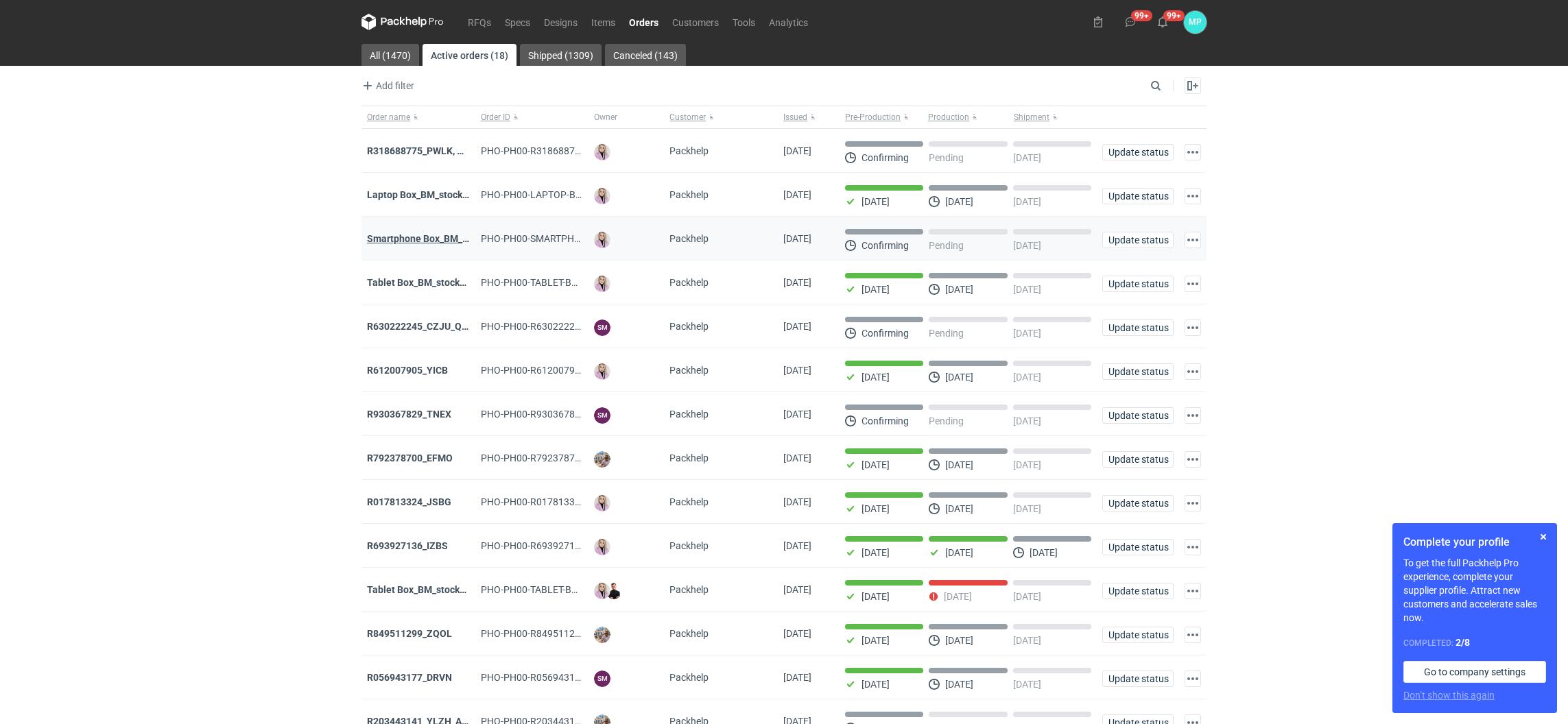
click at [430, 239] on strong "Smartphone Box_BM_stock_TEST RUN" at bounding box center [451, 238] width 168 height 11
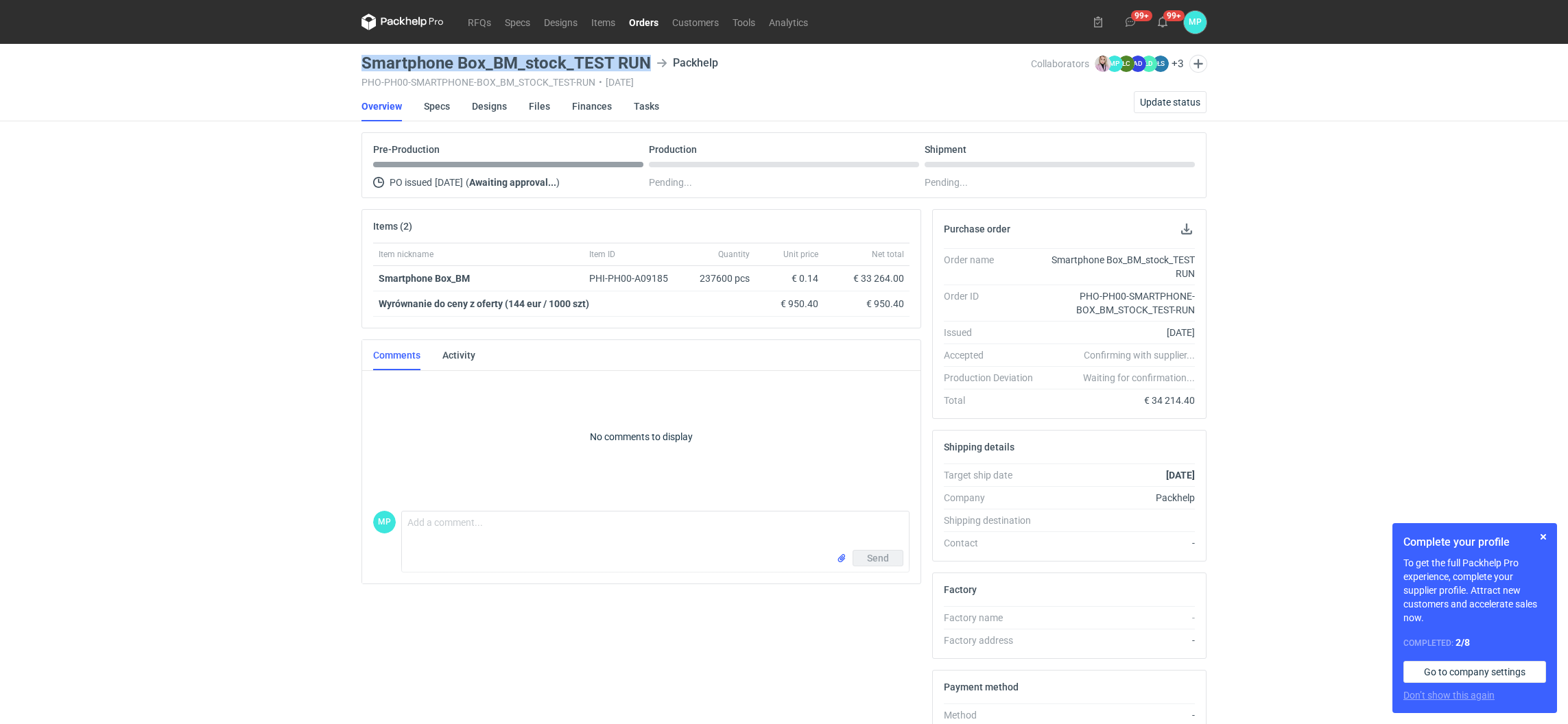
drag, startPoint x: 361, startPoint y: 60, endPoint x: 645, endPoint y: 58, distance: 284.0
click at [645, 58] on h3 "Smartphone Box_BM_stock_TEST RUN" at bounding box center [506, 63] width 290 height 17
